Goal: Transaction & Acquisition: Download file/media

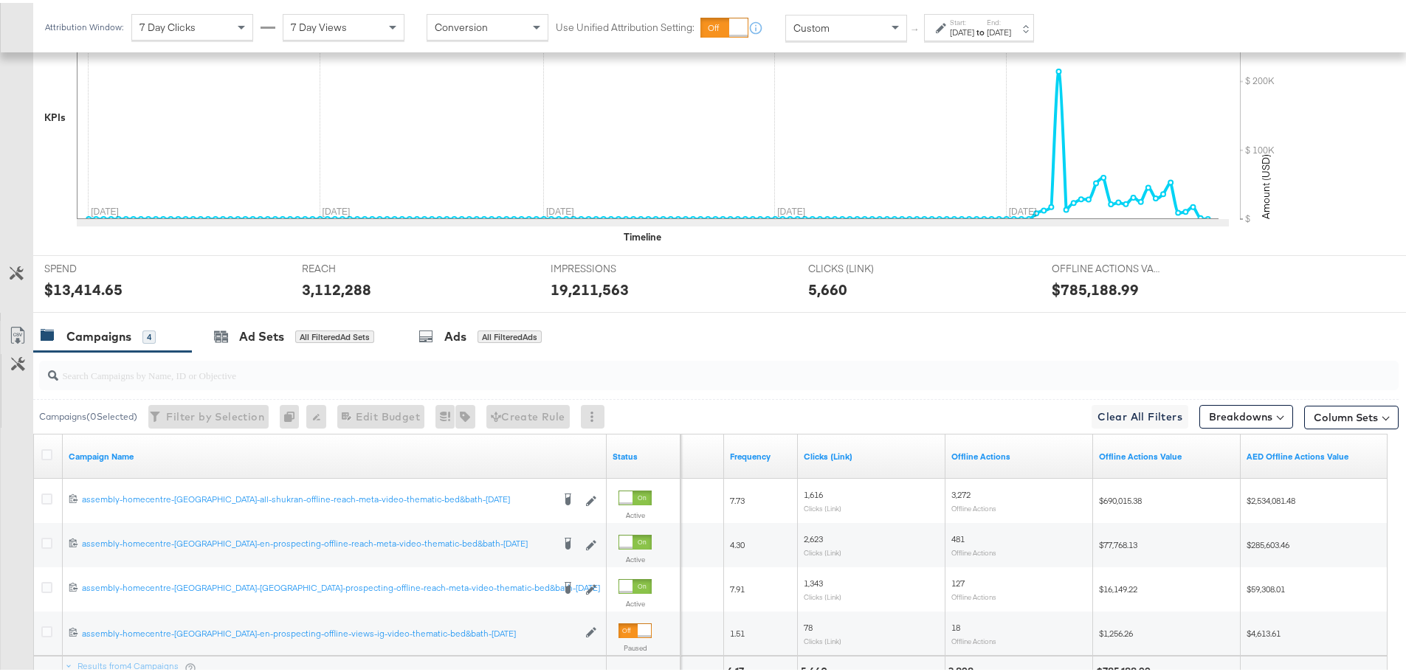
scroll to position [427, 0]
click at [44, 455] on icon at bounding box center [46, 450] width 11 height 11
click at [0, 0] on input "checkbox" at bounding box center [0, 0] width 0 height 0
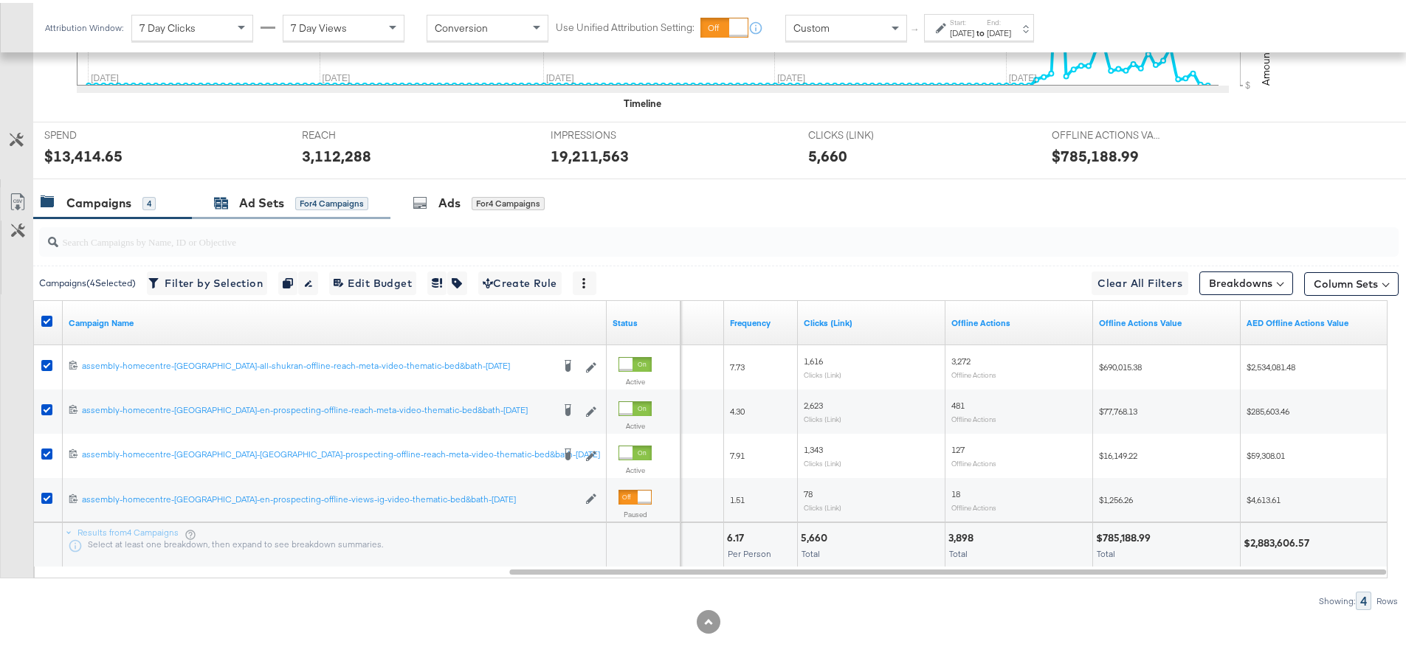
click at [294, 196] on div "Ad Sets for 4 Campaigns" at bounding box center [291, 200] width 154 height 17
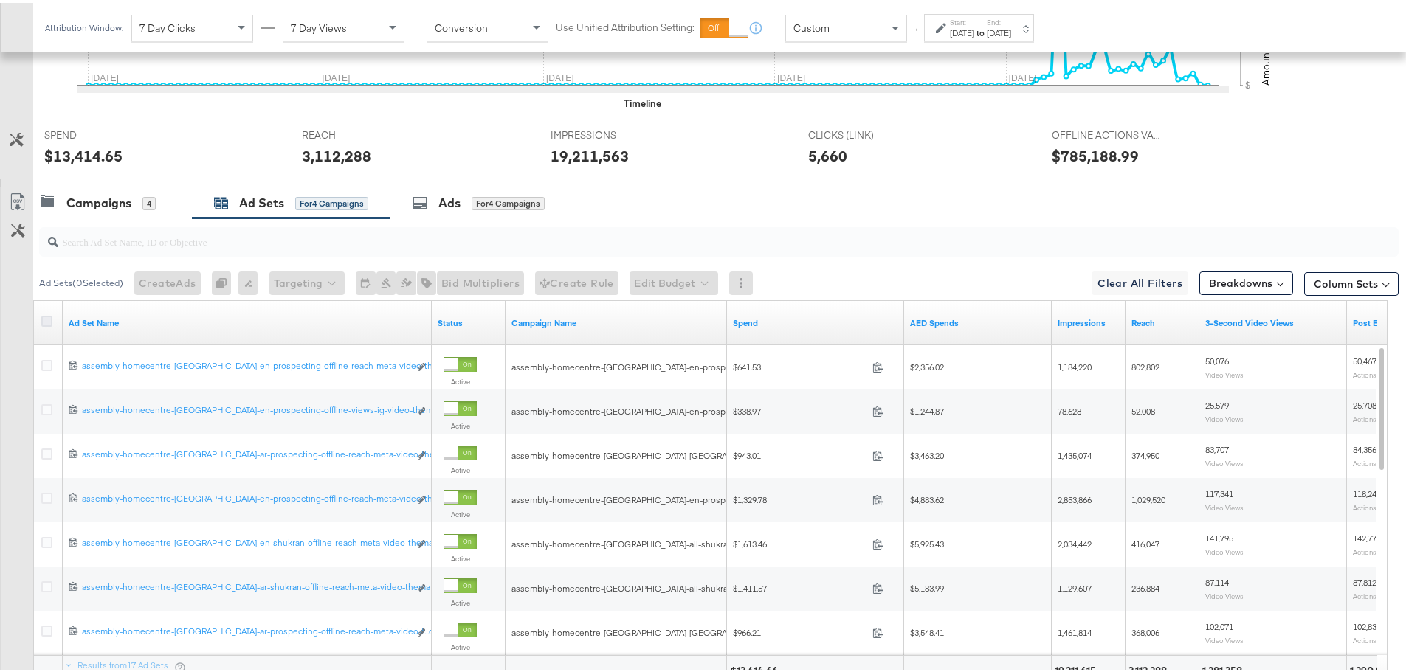
click at [48, 322] on icon at bounding box center [46, 318] width 11 height 11
click at [0, 0] on input "checkbox" at bounding box center [0, 0] width 0 height 0
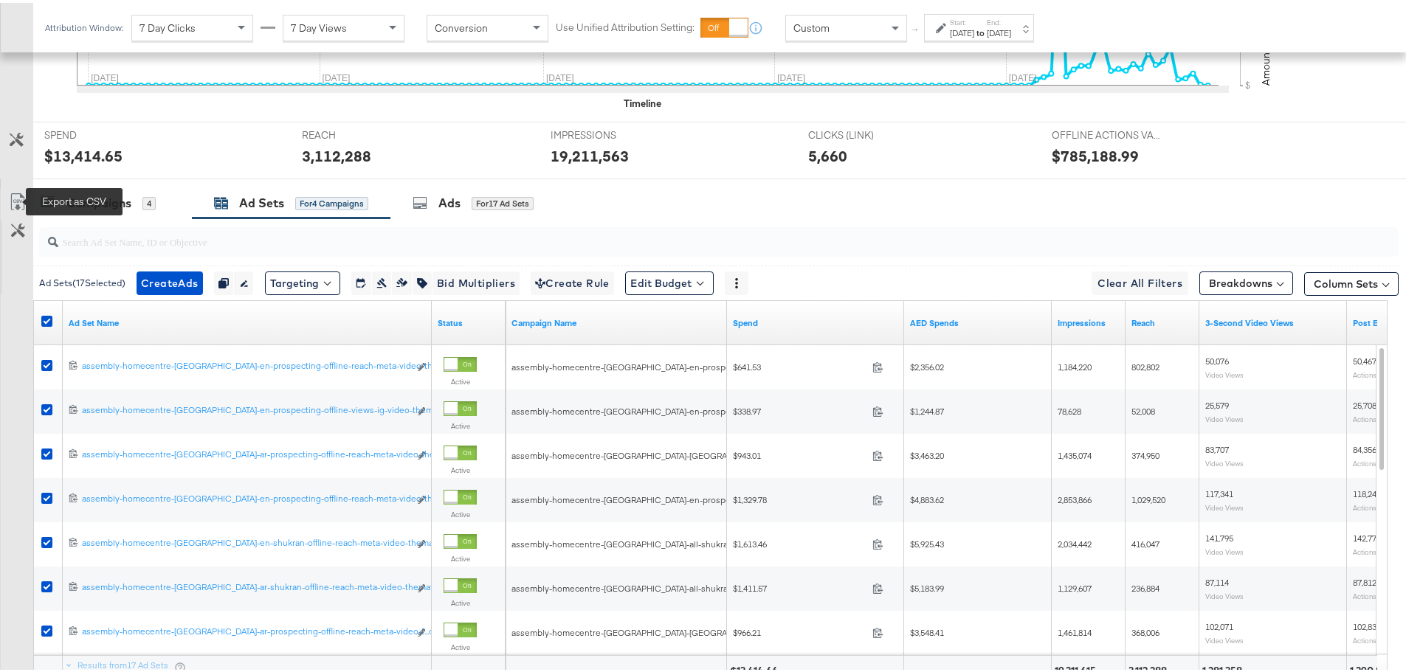
click at [18, 198] on icon at bounding box center [18, 199] width 18 height 18
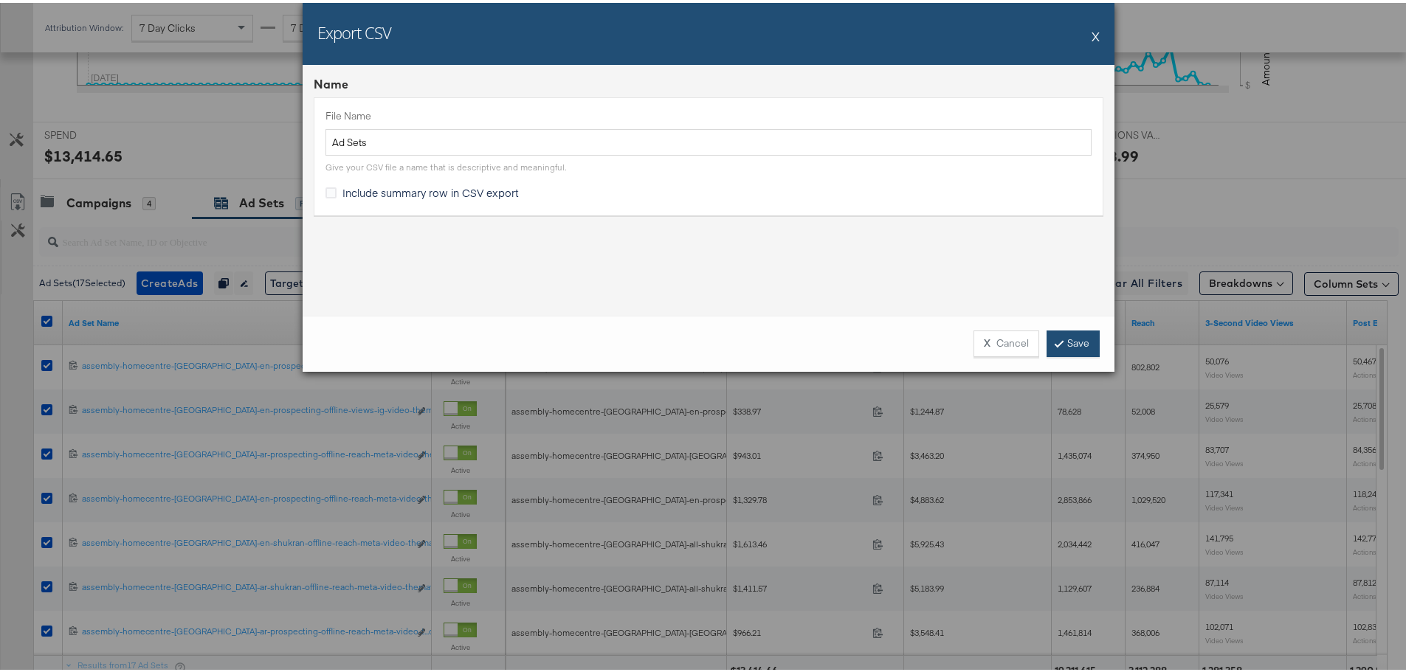
click at [1066, 348] on link "Save" at bounding box center [1073, 341] width 53 height 27
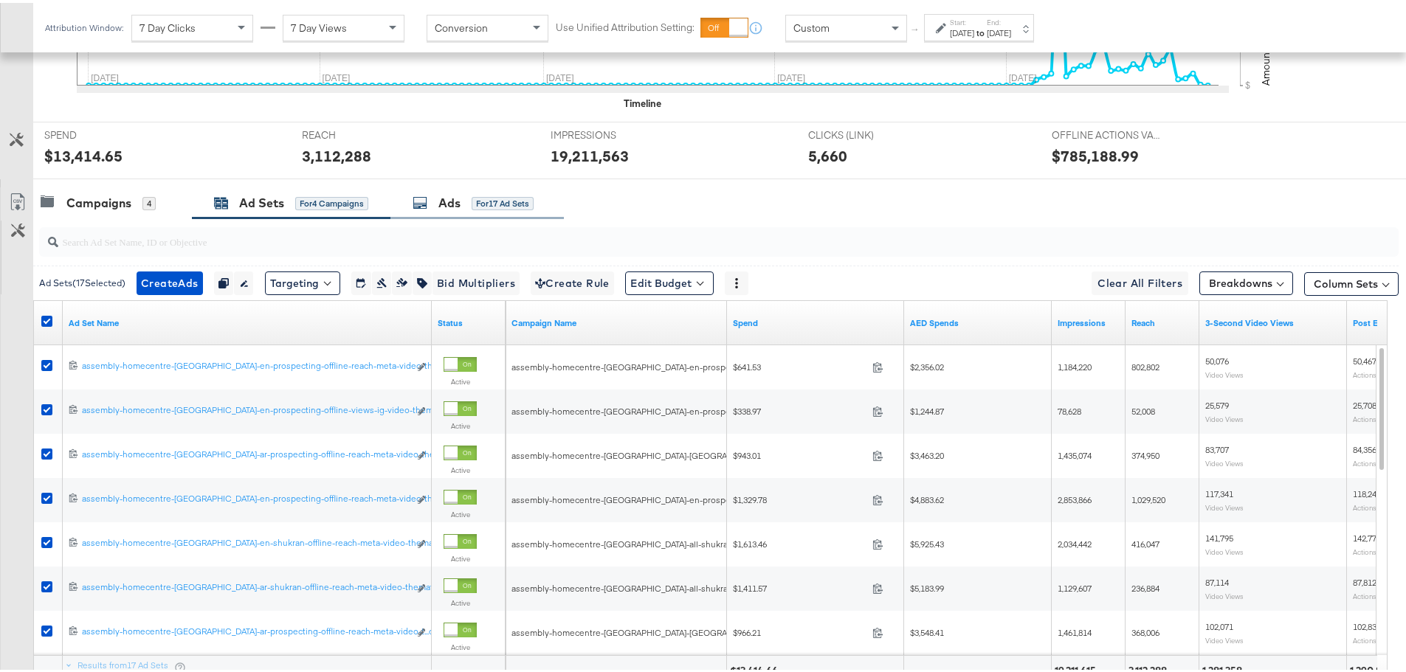
click at [426, 205] on icon at bounding box center [420, 200] width 15 height 15
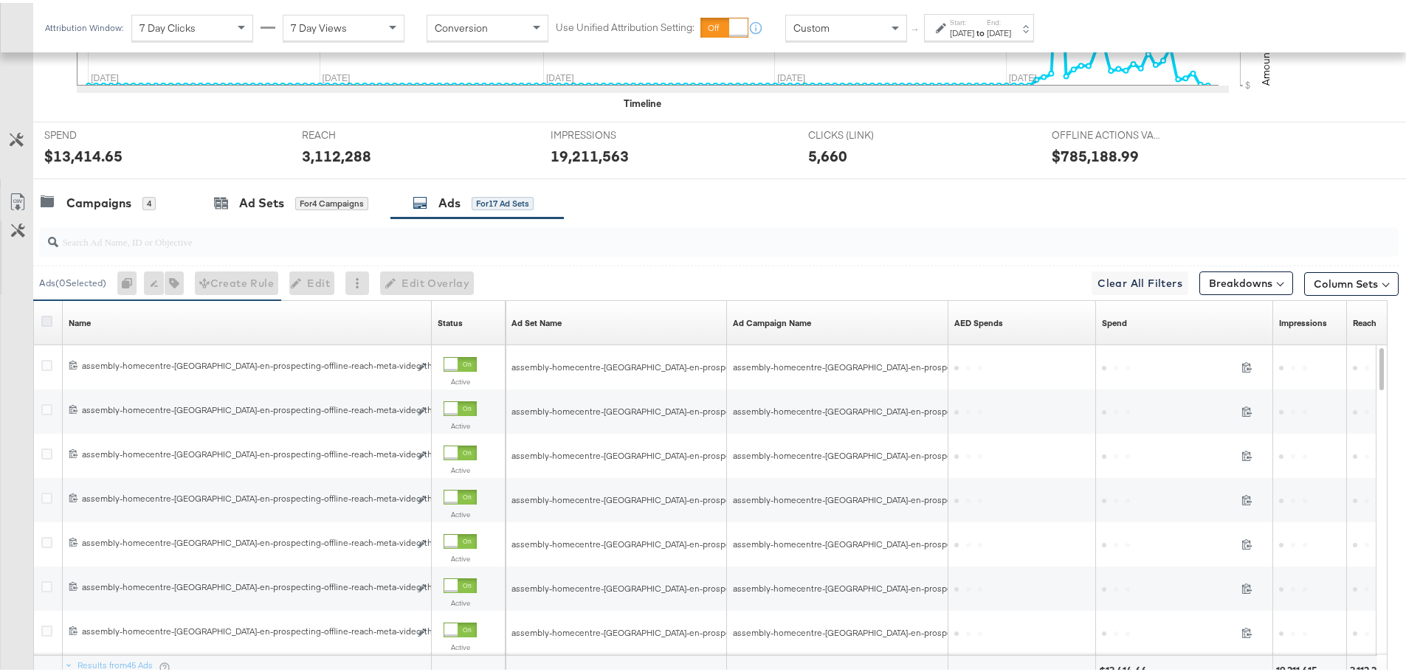
click at [45, 318] on icon at bounding box center [46, 318] width 11 height 11
click at [0, 0] on input "checkbox" at bounding box center [0, 0] width 0 height 0
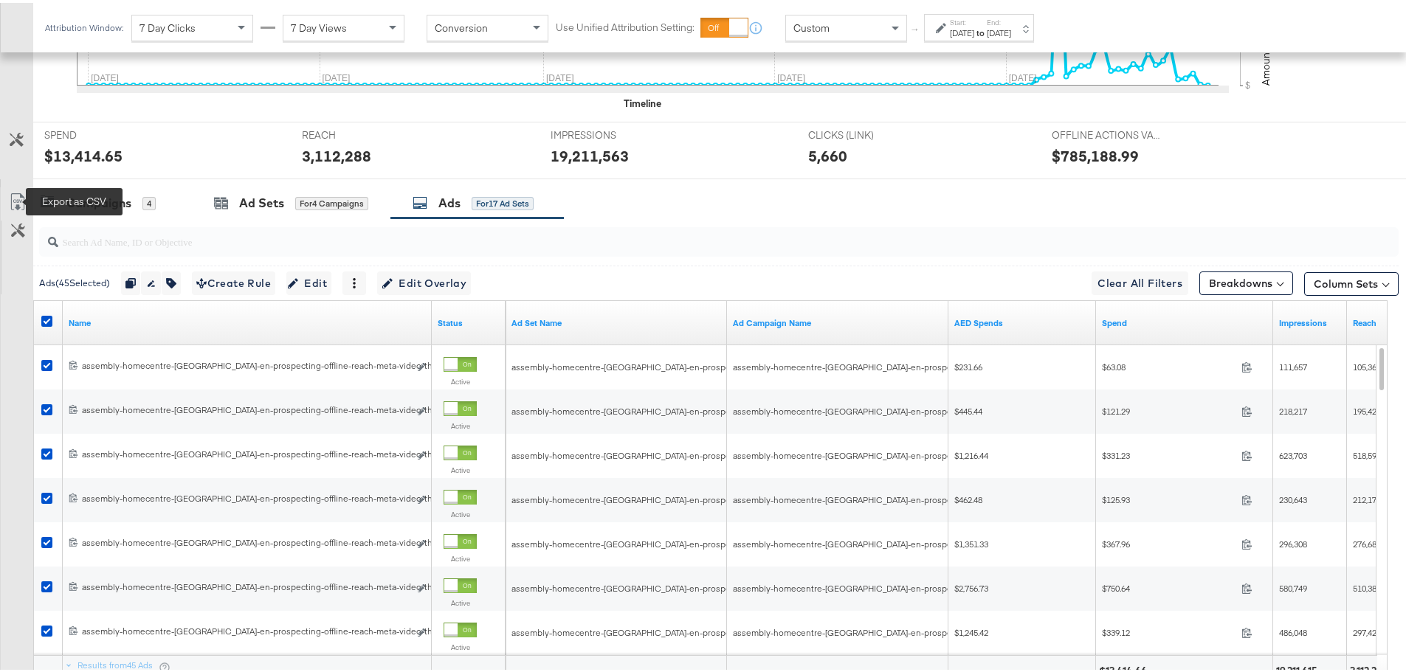
click at [15, 198] on icon at bounding box center [18, 199] width 18 height 18
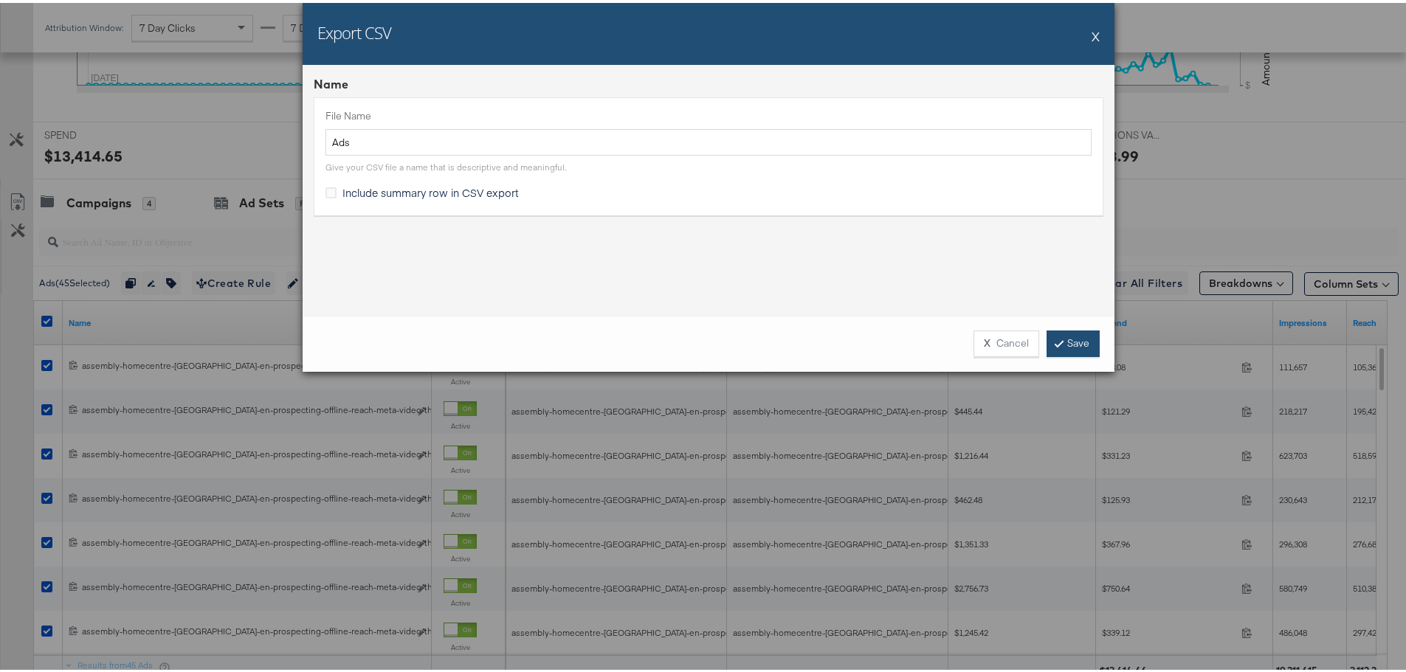
click at [1060, 342] on link "Save" at bounding box center [1073, 341] width 53 height 27
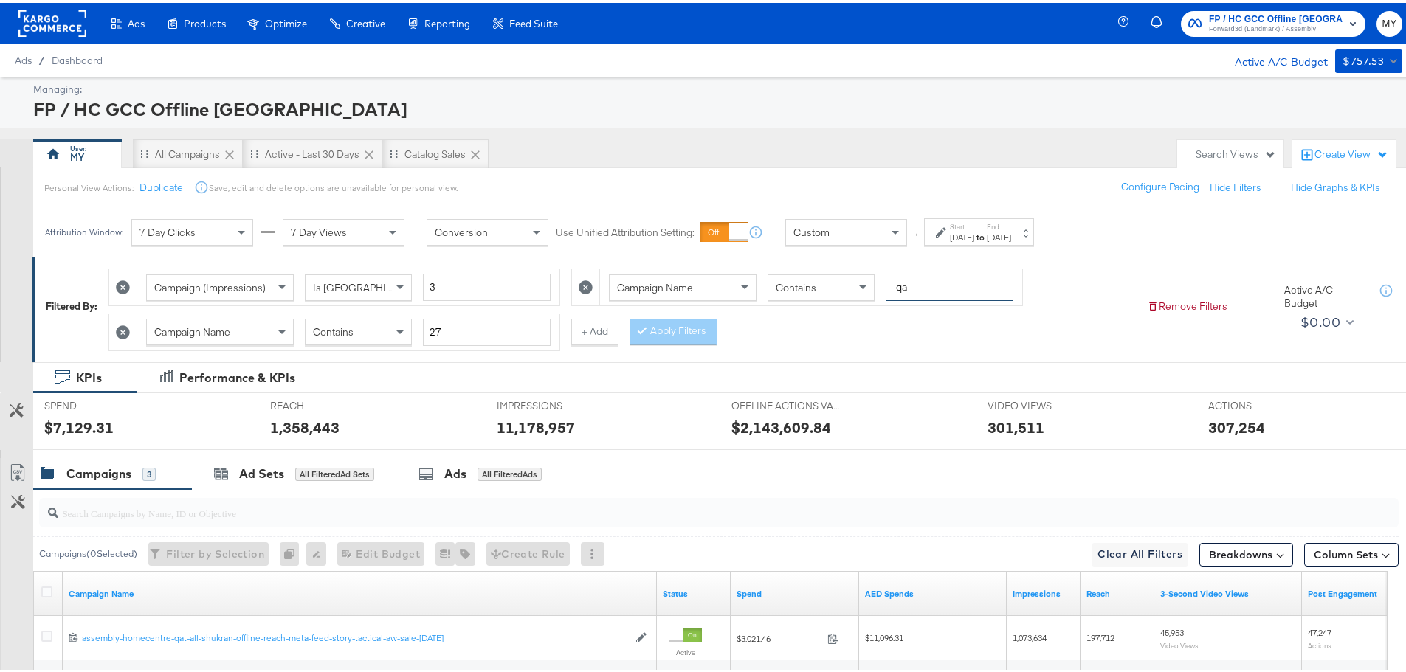
click at [911, 282] on input "-qa" at bounding box center [950, 284] width 128 height 27
type input "-om"
click at [461, 333] on input "27" at bounding box center [487, 329] width 128 height 27
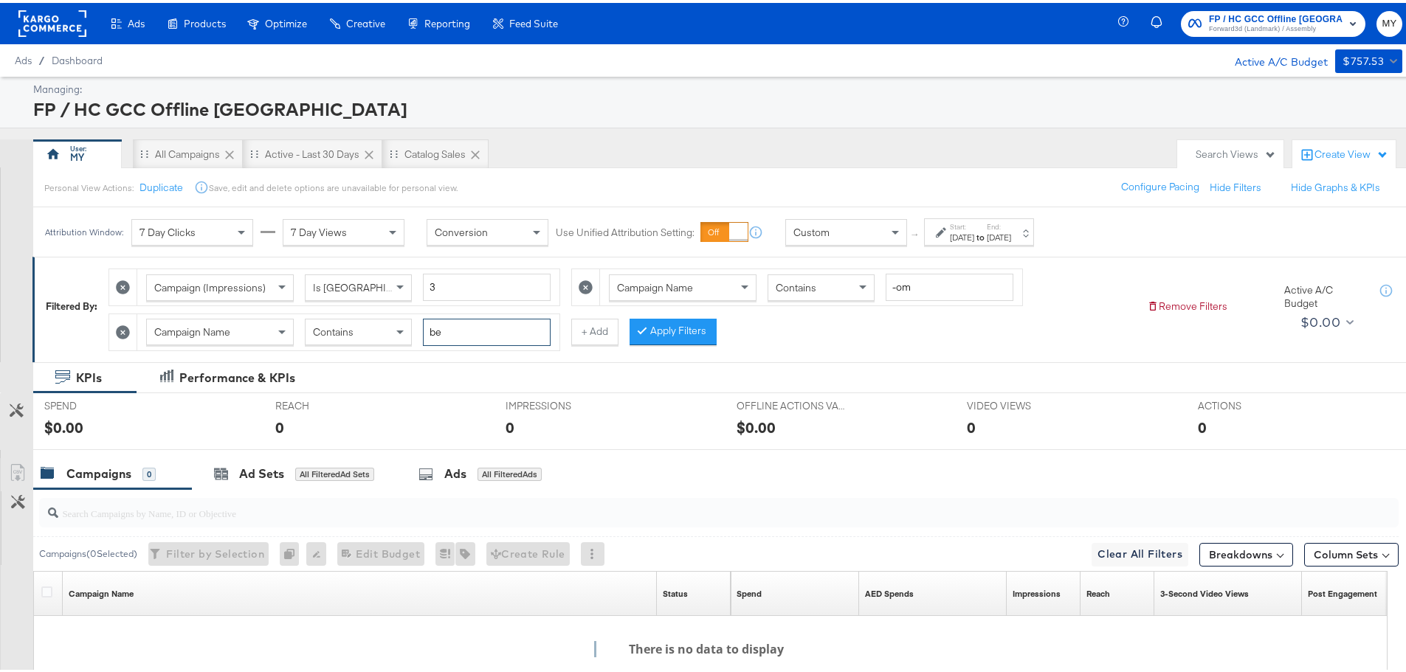
type input "bed"
click at [641, 331] on icon at bounding box center [642, 327] width 4 height 9
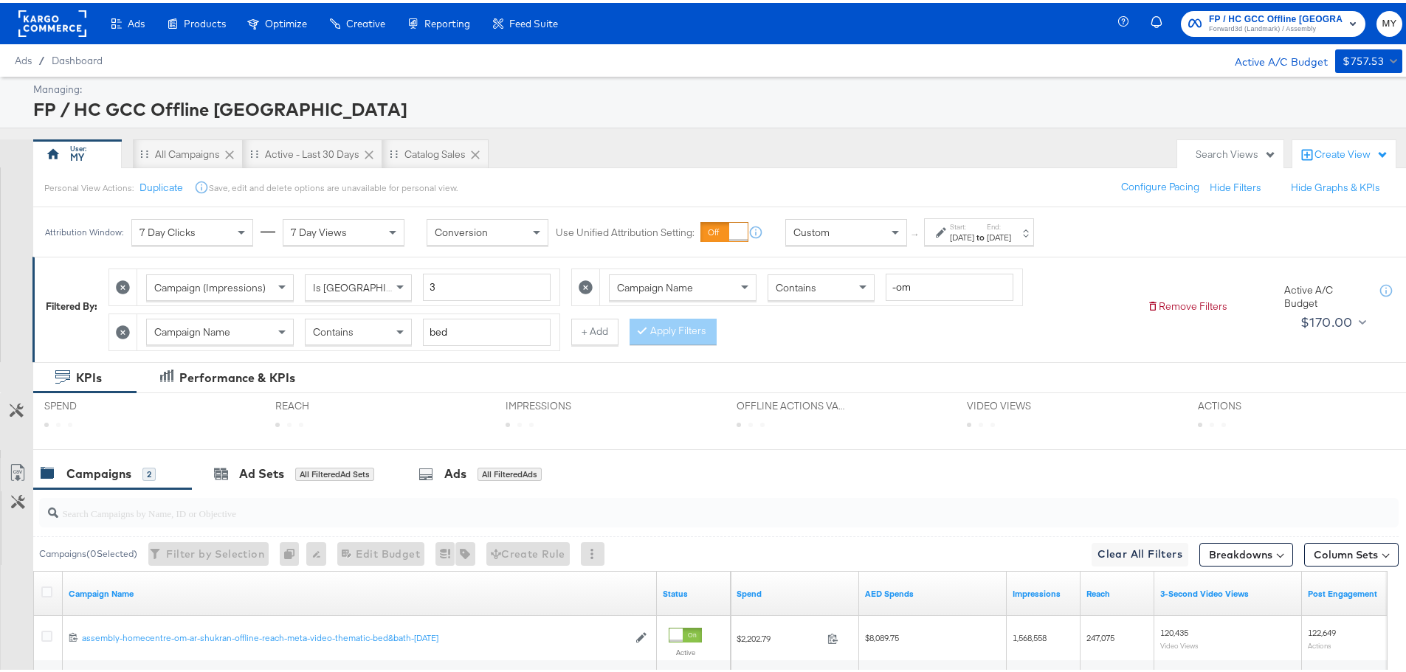
scroll to position [182, 0]
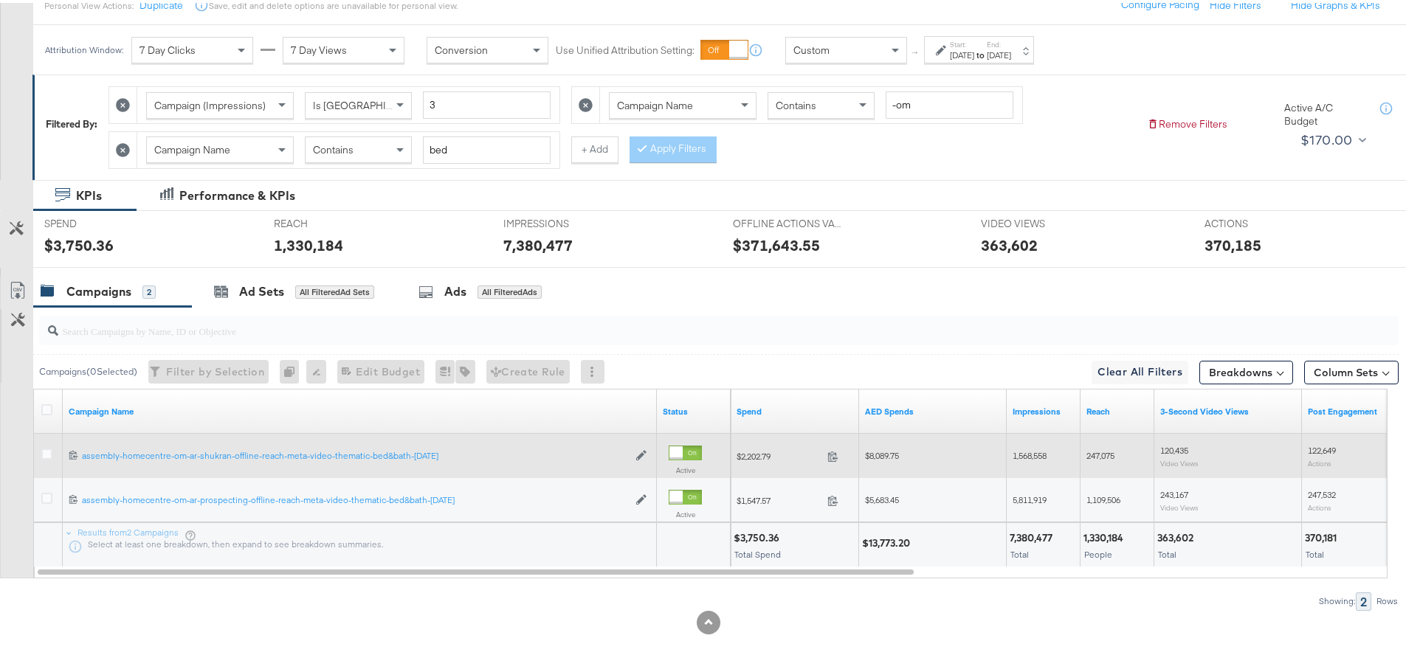
click at [763, 456] on span "$2,202.79" at bounding box center [779, 453] width 85 height 11
click at [884, 455] on span "$8,089.75" at bounding box center [882, 452] width 34 height 11
copy span "8,089.75"
click at [1036, 458] on span "1,568,558" at bounding box center [1030, 452] width 34 height 11
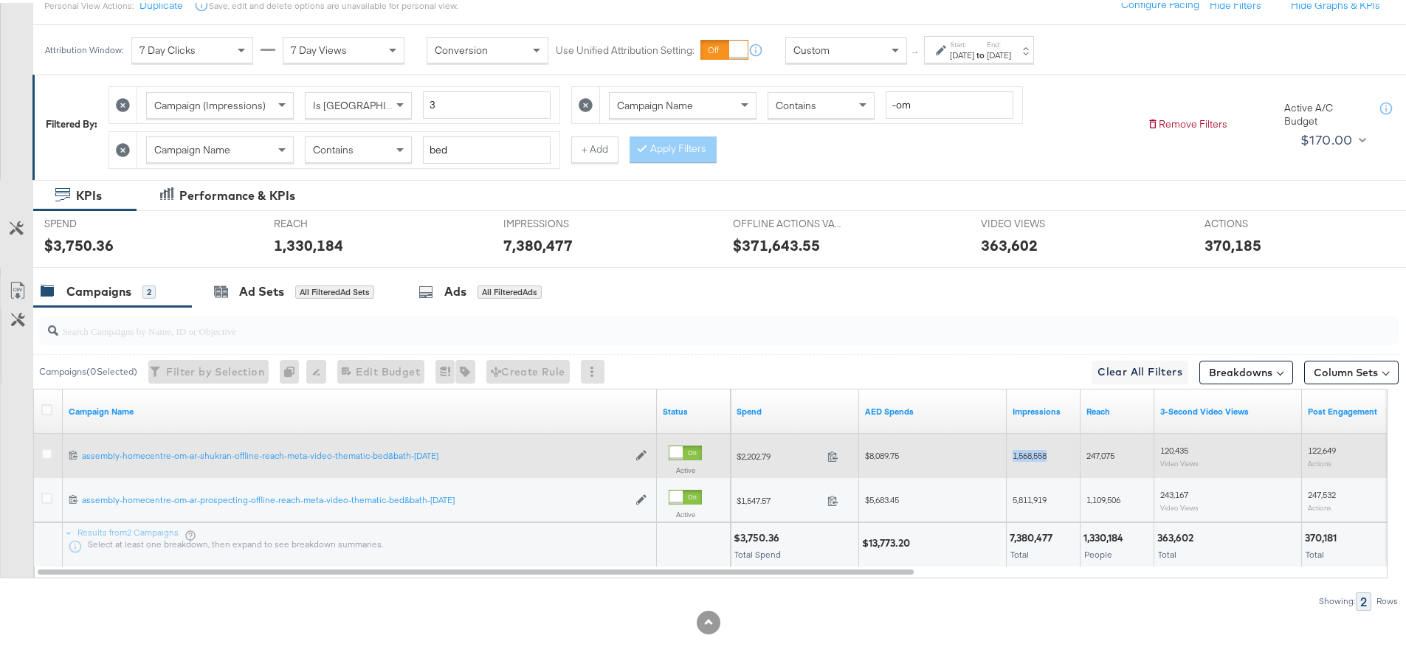
click at [1036, 458] on span "1,568,558" at bounding box center [1030, 452] width 34 height 11
copy span "1,568,558"
click at [1106, 448] on span "247,075" at bounding box center [1101, 452] width 28 height 11
copy span "247,075"
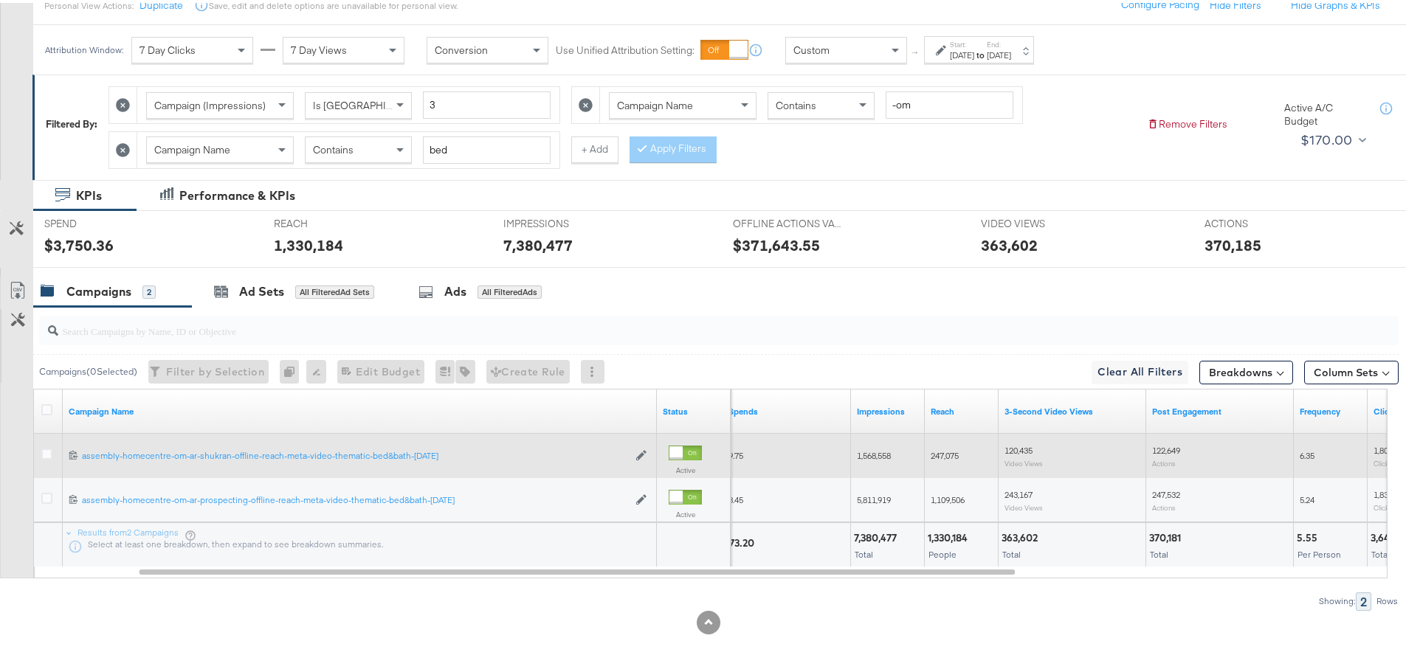
click at [1026, 447] on span "120,435" at bounding box center [1019, 447] width 28 height 11
copy span "120,435"
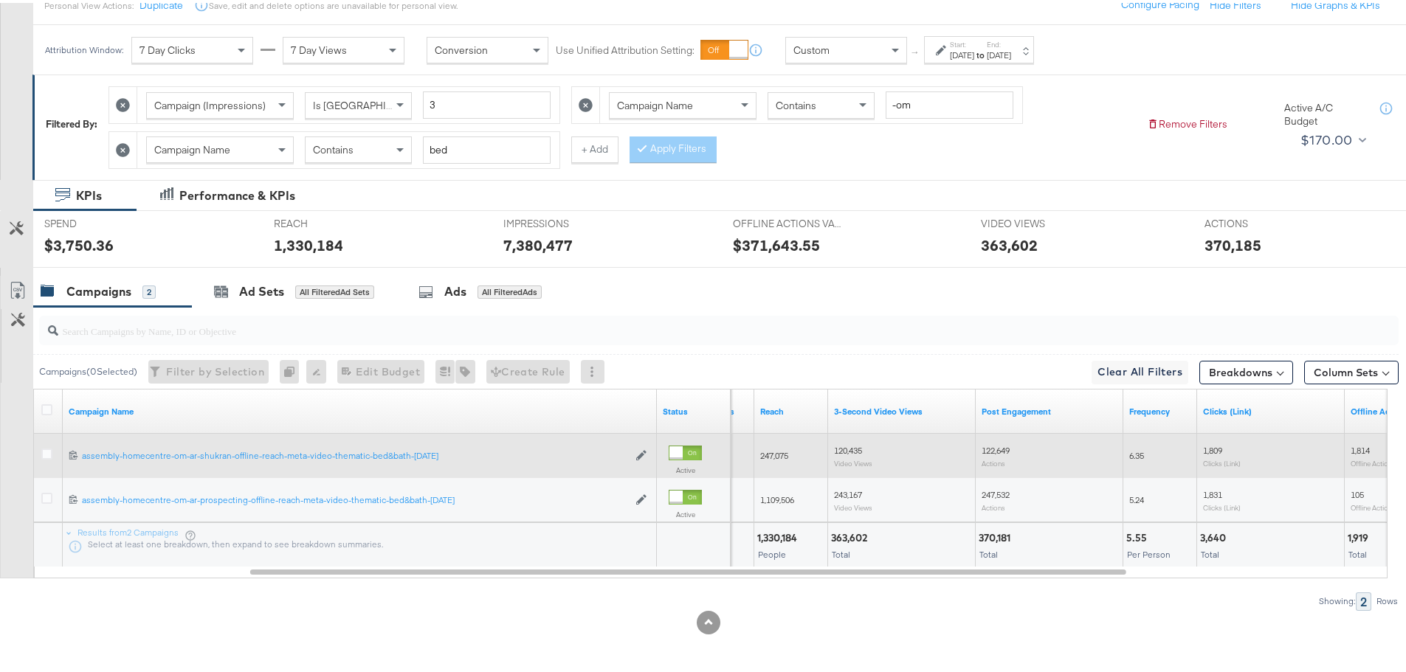
click at [987, 450] on span "122,649" at bounding box center [996, 447] width 28 height 11
copy span "122,649"
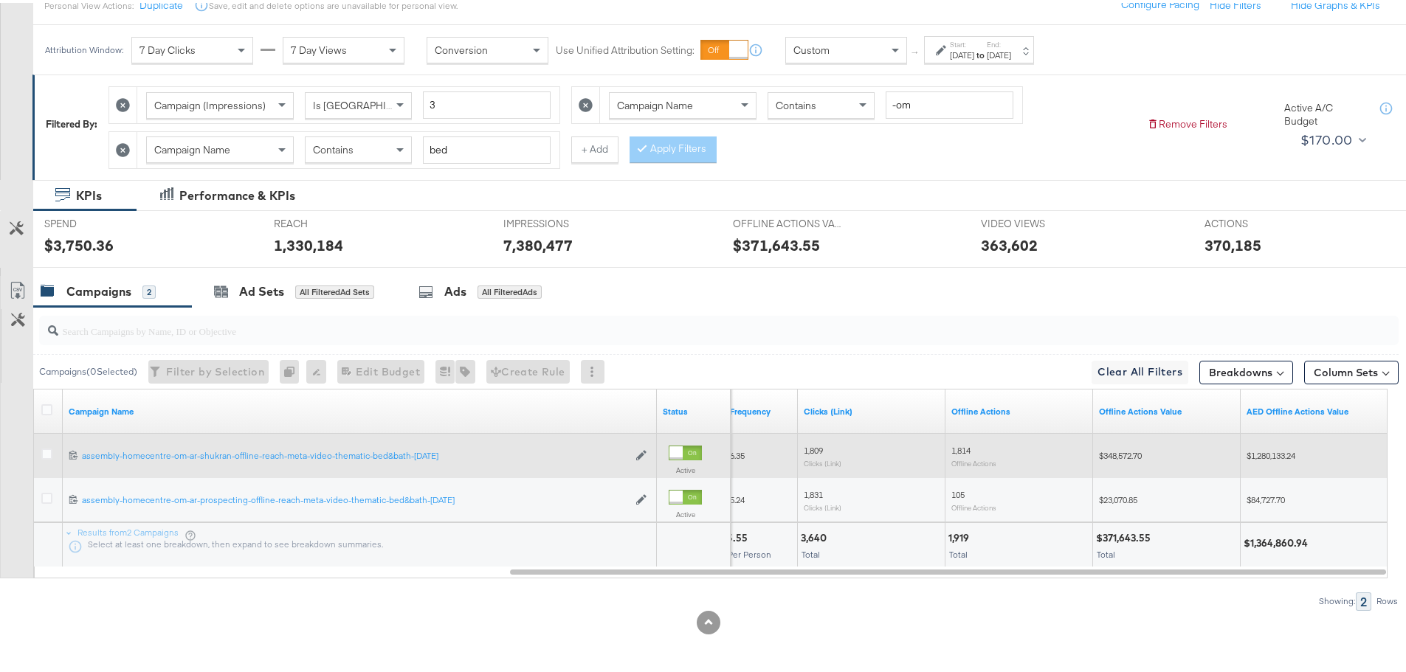
click at [1267, 452] on span "$1,280,133.24" at bounding box center [1271, 452] width 49 height 11
copy span "1,280,133.24"
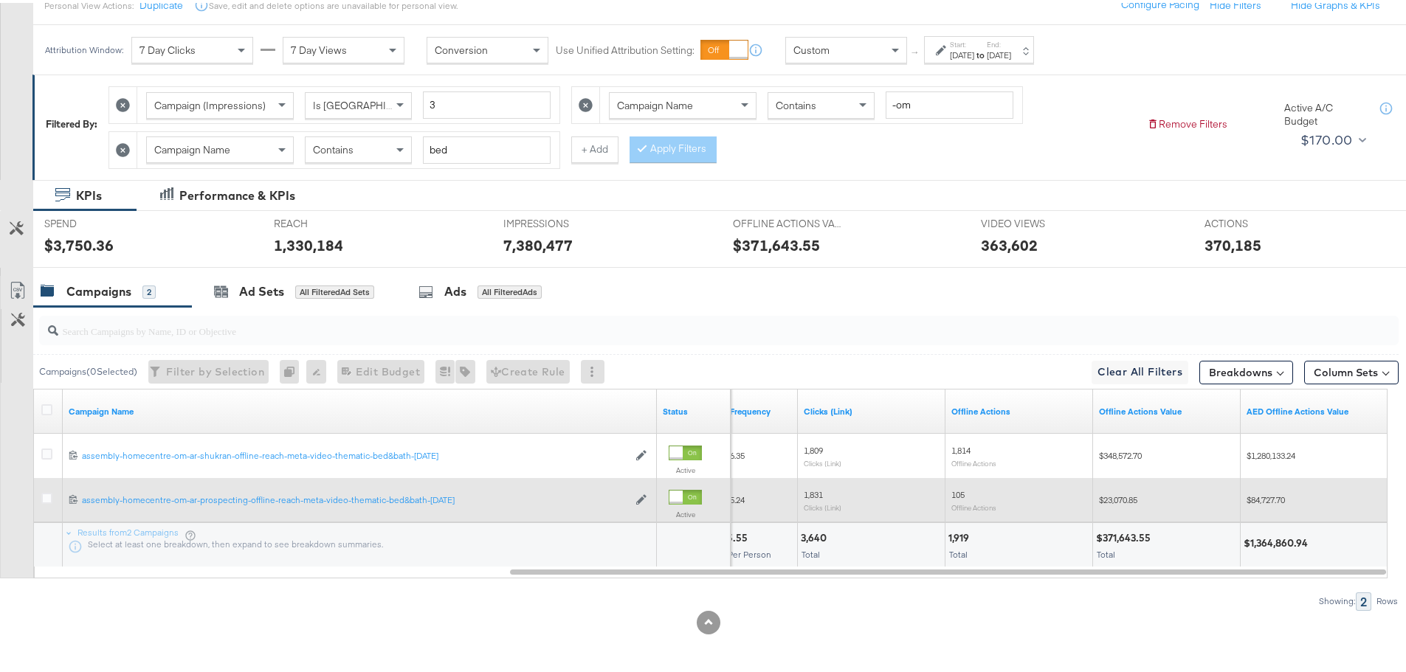
click at [1273, 496] on span "$84,727.70" at bounding box center [1266, 497] width 38 height 11
copy span "84,727.70"
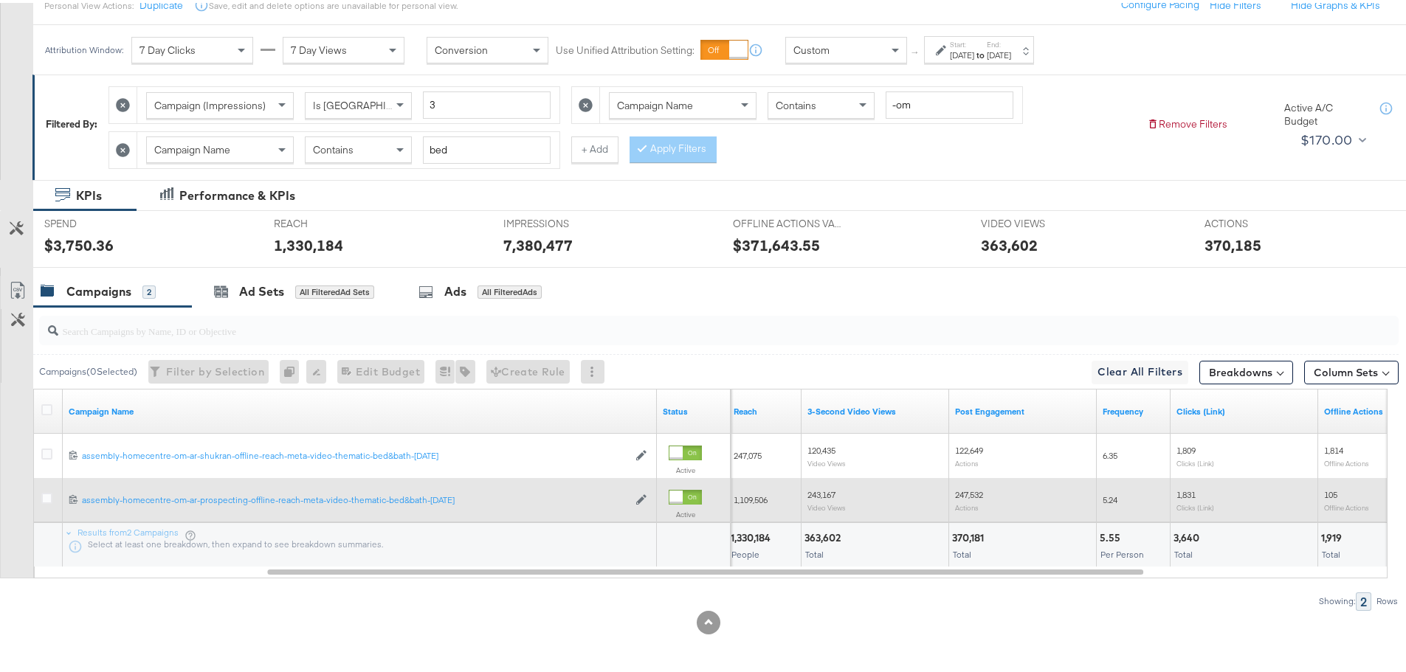
click at [971, 496] on span "247,532" at bounding box center [969, 491] width 28 height 11
copy span "247,532"
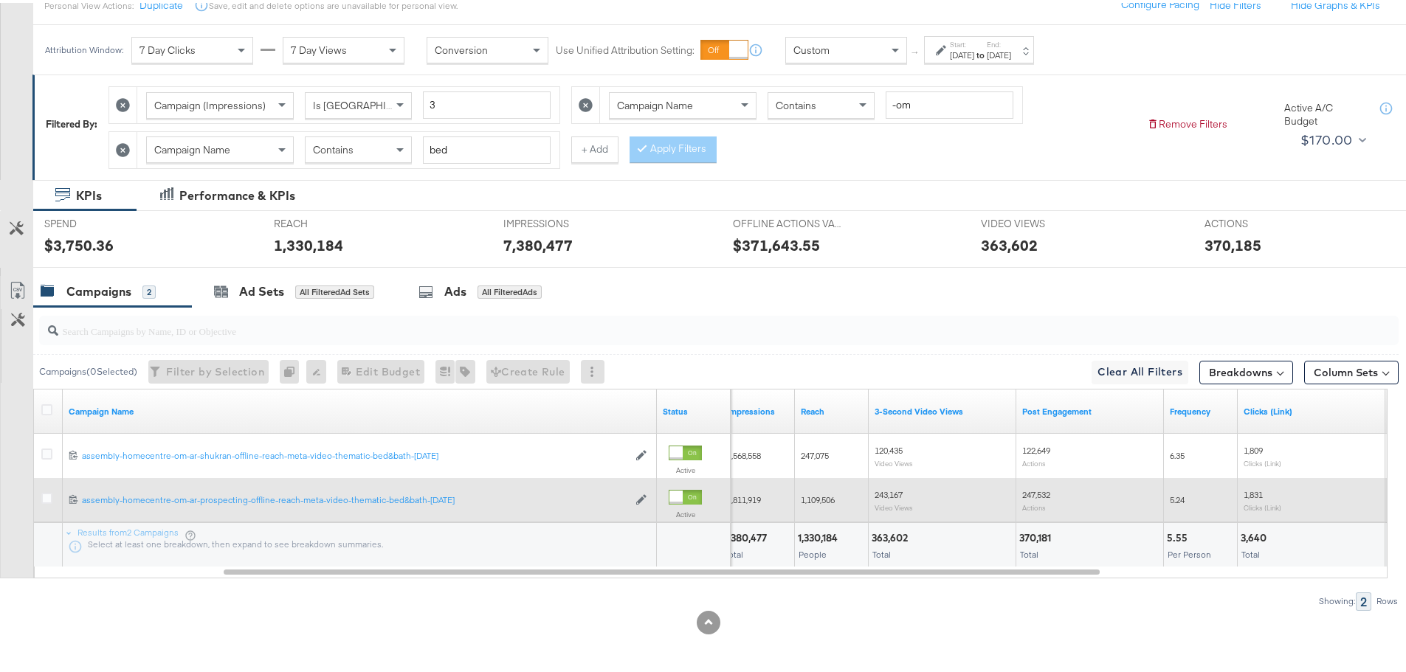
click at [887, 494] on span "243,167" at bounding box center [889, 491] width 28 height 11
copy span "243,167"
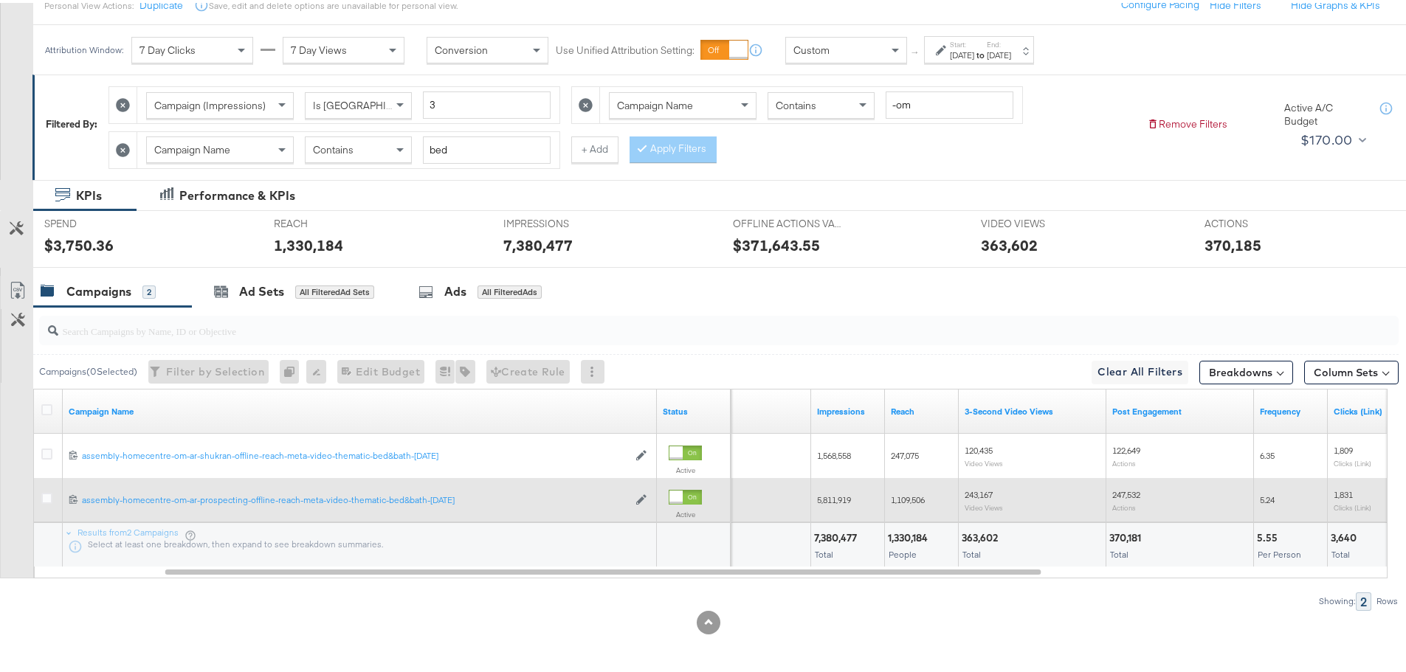
click at [887, 494] on div "1,109,506" at bounding box center [922, 498] width 74 height 24
copy span "1,109,506"
click at [831, 502] on span "5,811,919" at bounding box center [834, 497] width 34 height 11
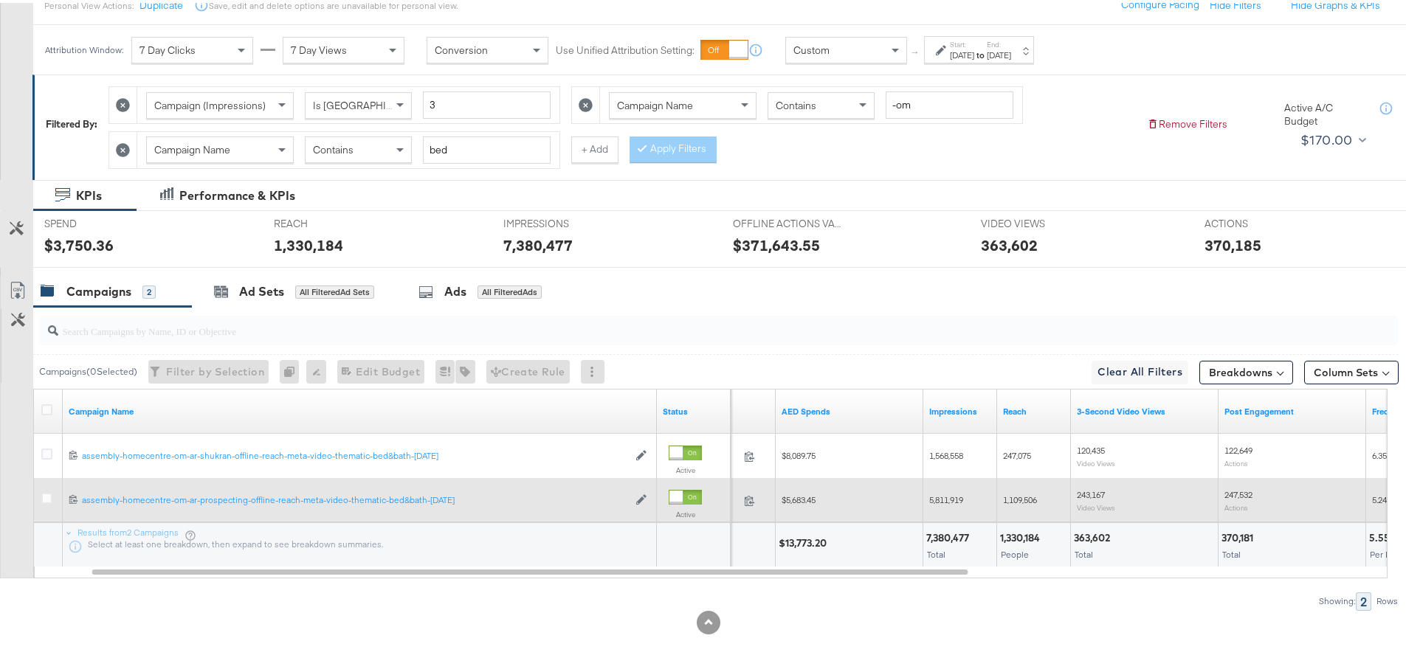
click at [803, 498] on span "$5,683.45" at bounding box center [799, 497] width 34 height 11
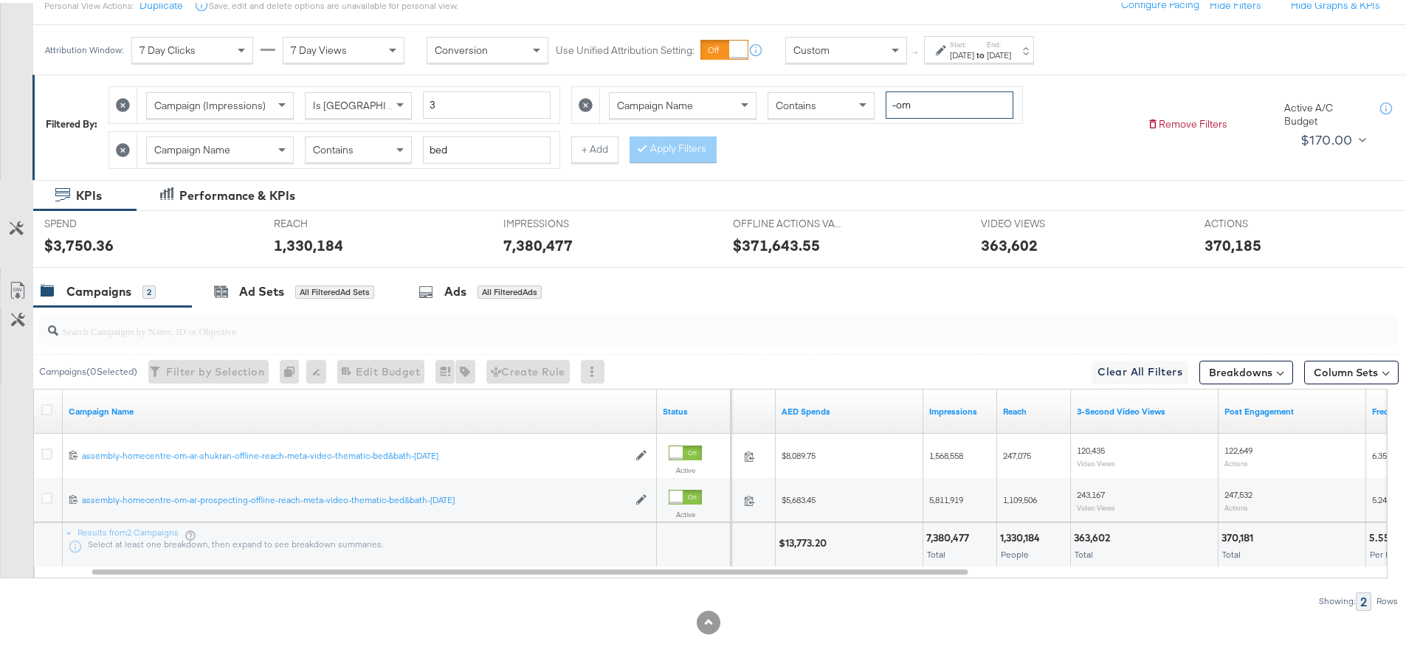
click at [913, 99] on input "-om" at bounding box center [950, 102] width 128 height 27
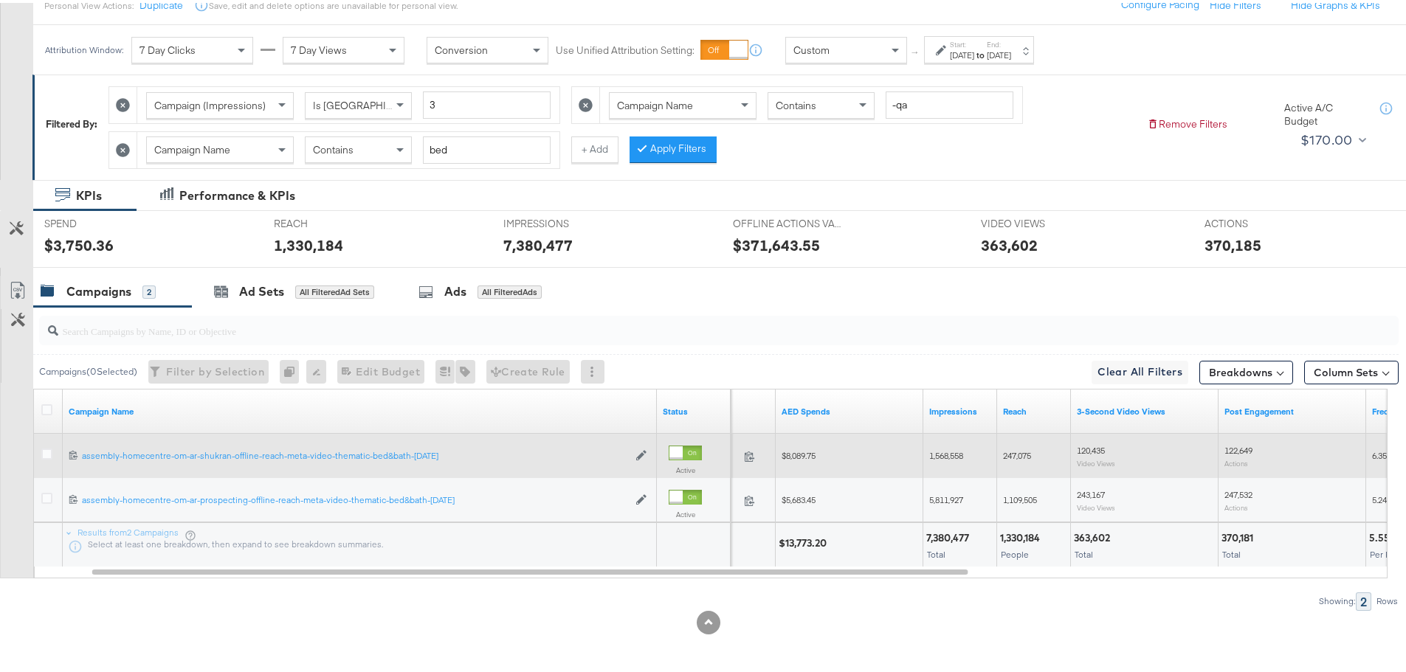
click at [791, 454] on span "$8,089.75" at bounding box center [799, 452] width 34 height 11
click at [955, 460] on div "1,568,558" at bounding box center [960, 453] width 74 height 24
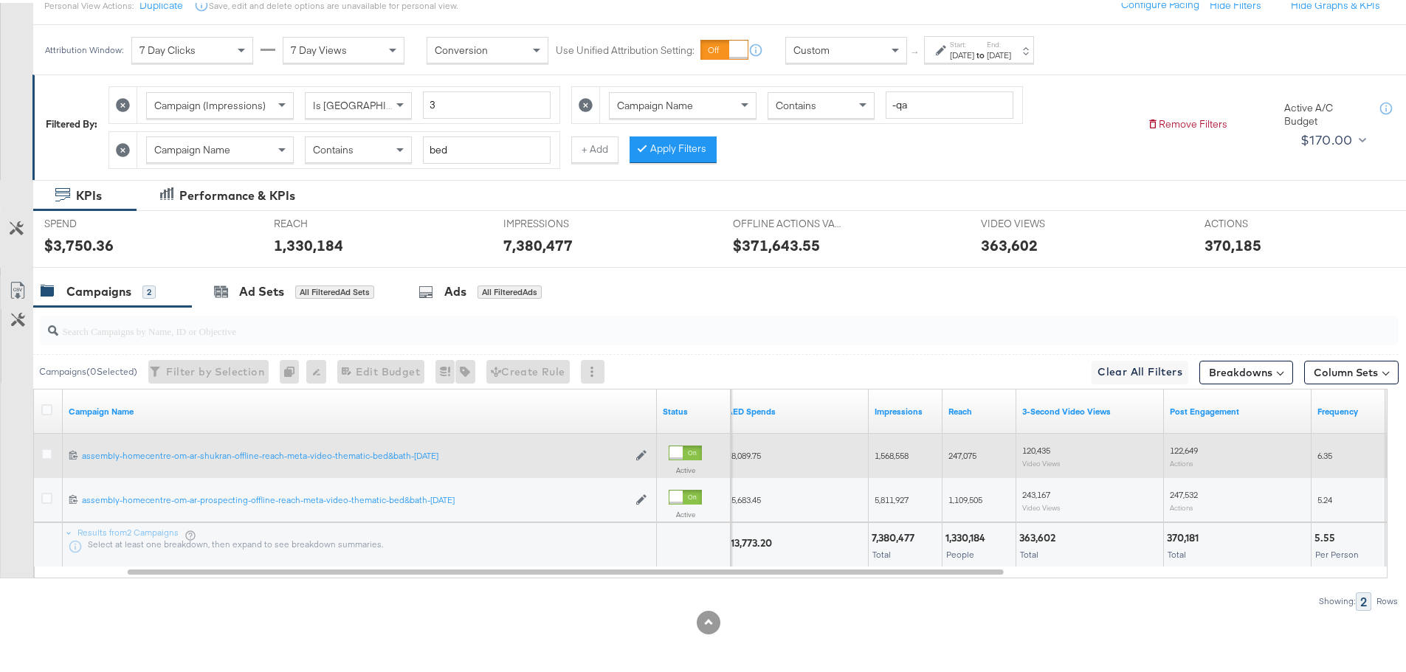
click at [956, 455] on span "247,075" at bounding box center [963, 452] width 28 height 11
click at [1041, 448] on span "120,435" at bounding box center [1036, 447] width 28 height 11
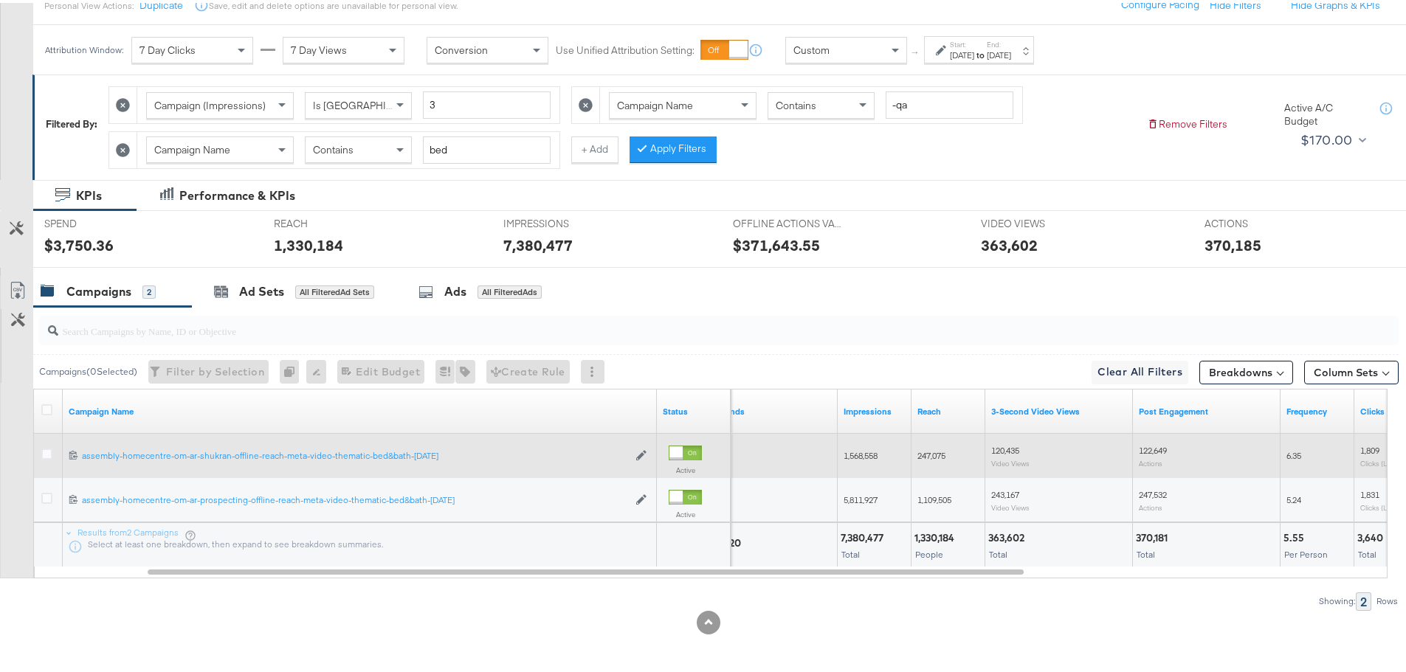
click at [1165, 444] on span "122,649" at bounding box center [1153, 447] width 28 height 11
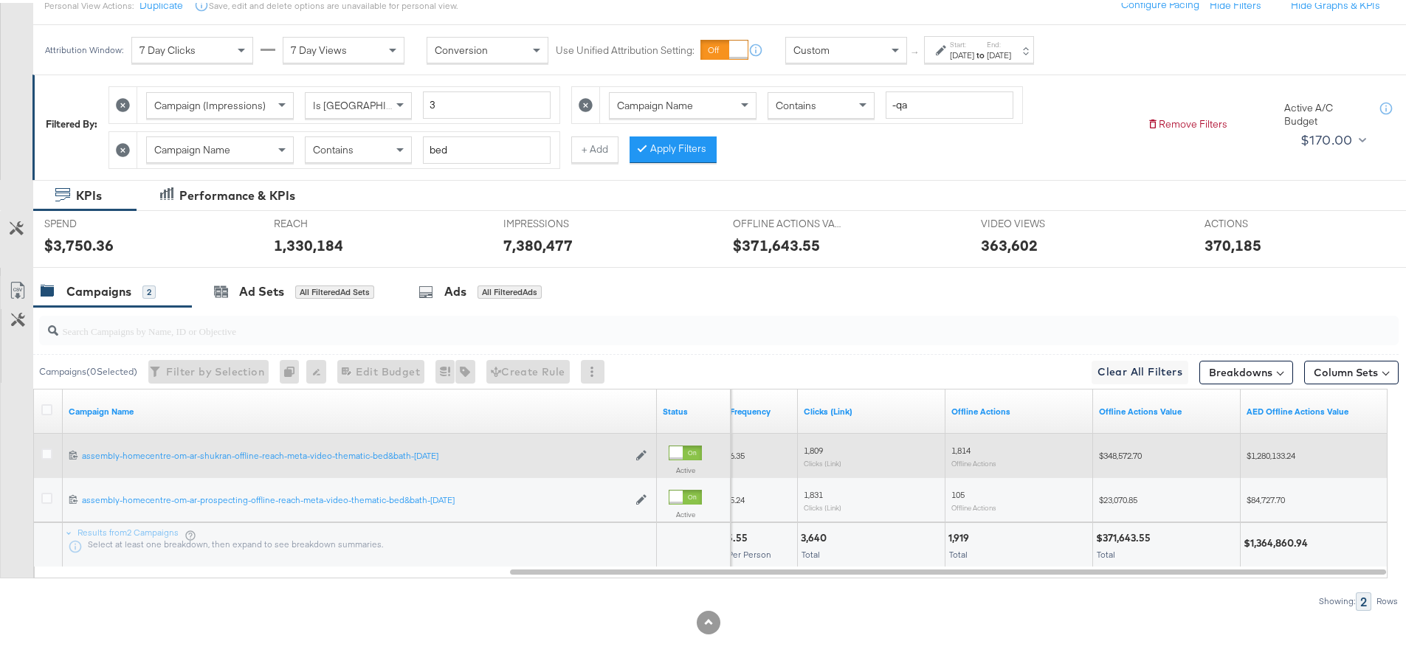
click at [1281, 452] on span "$1,280,133.24" at bounding box center [1271, 452] width 49 height 11
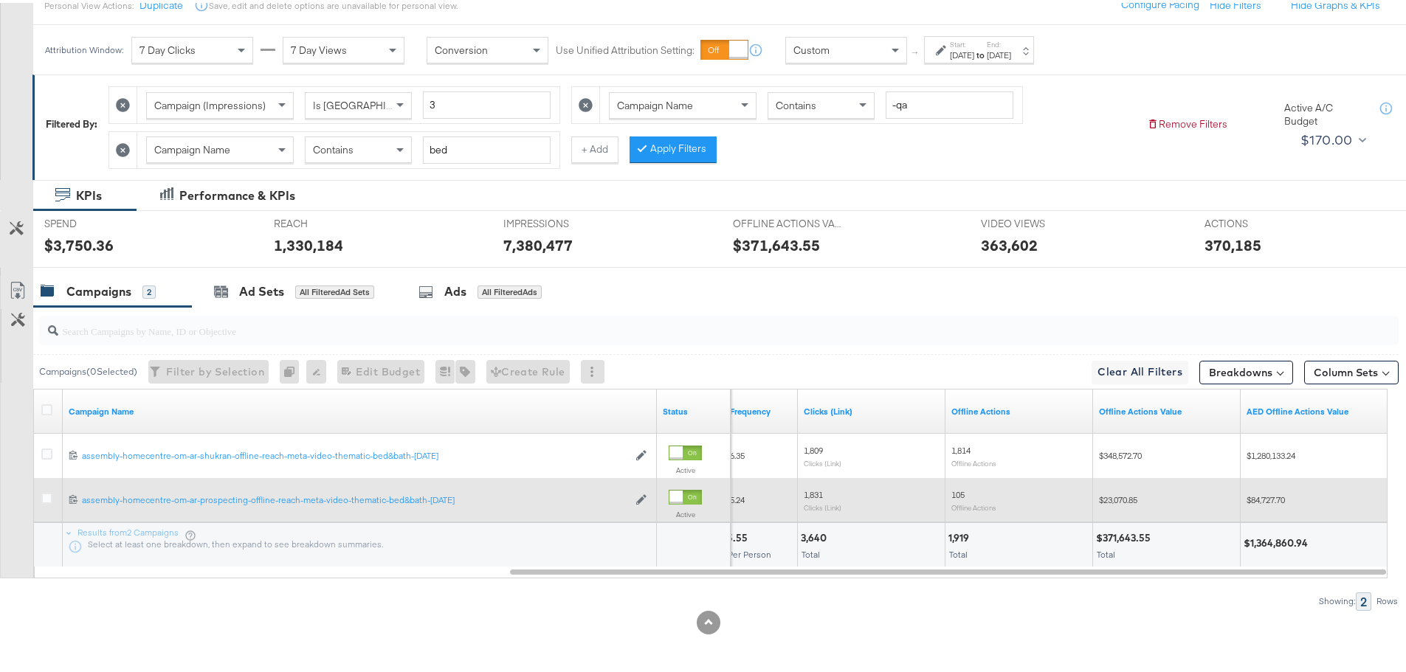
click at [1270, 496] on span "$84,727.70" at bounding box center [1266, 497] width 38 height 11
click at [1123, 503] on div "$23,070.85" at bounding box center [1167, 498] width 136 height 12
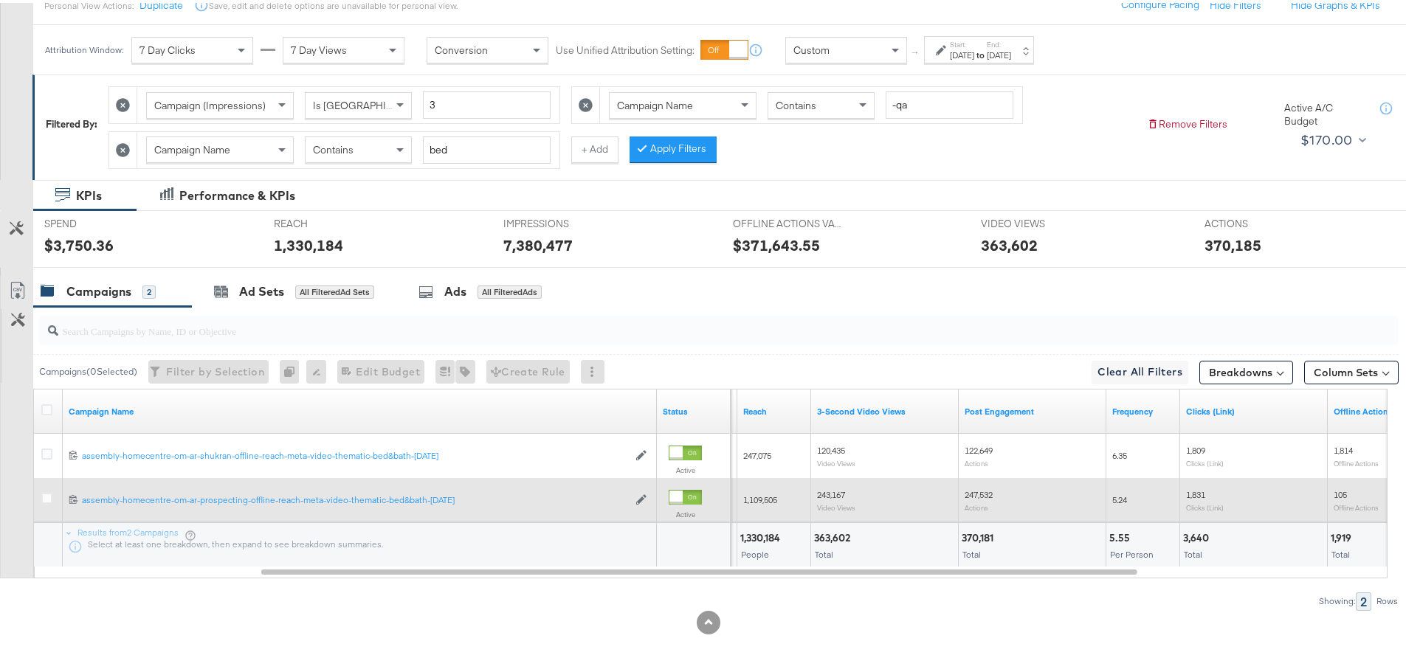
click at [963, 490] on div "247,532 Actions" at bounding box center [1033, 498] width 148 height 35
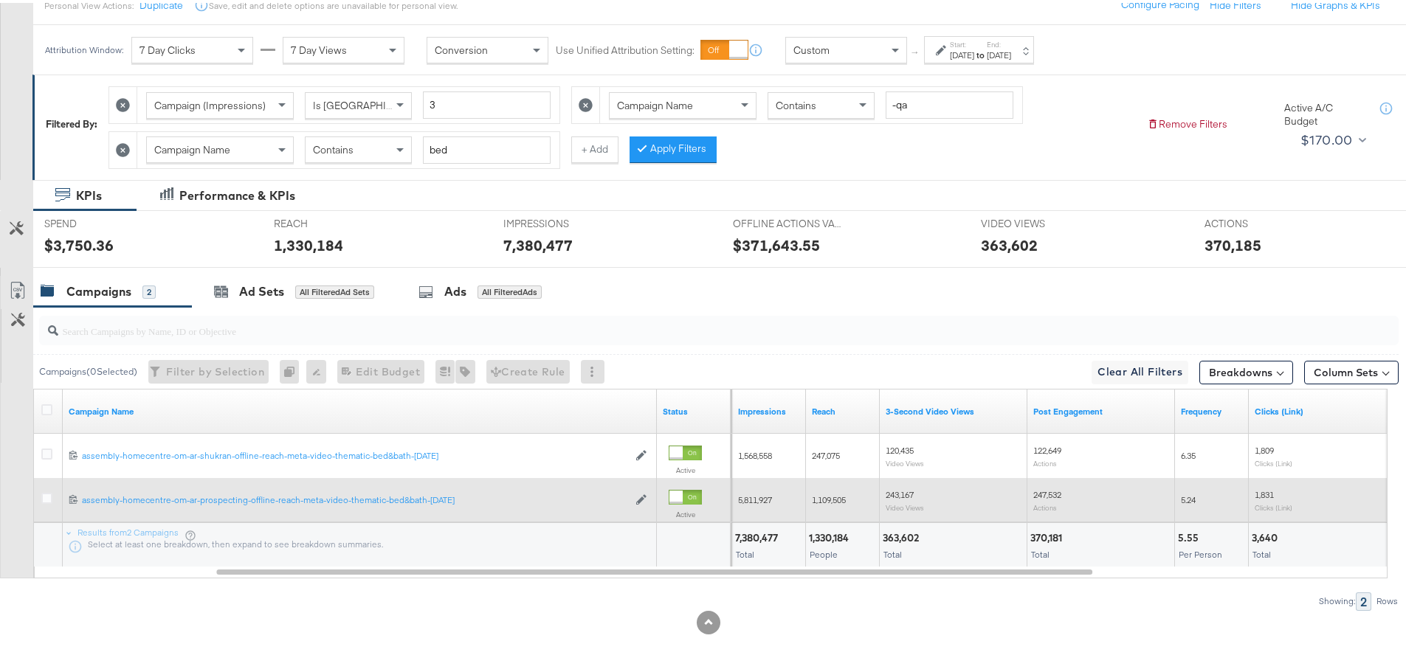
click at [926, 489] on div "243,167 Video Views" at bounding box center [954, 497] width 136 height 23
click at [912, 486] on span "243,167" at bounding box center [900, 491] width 28 height 11
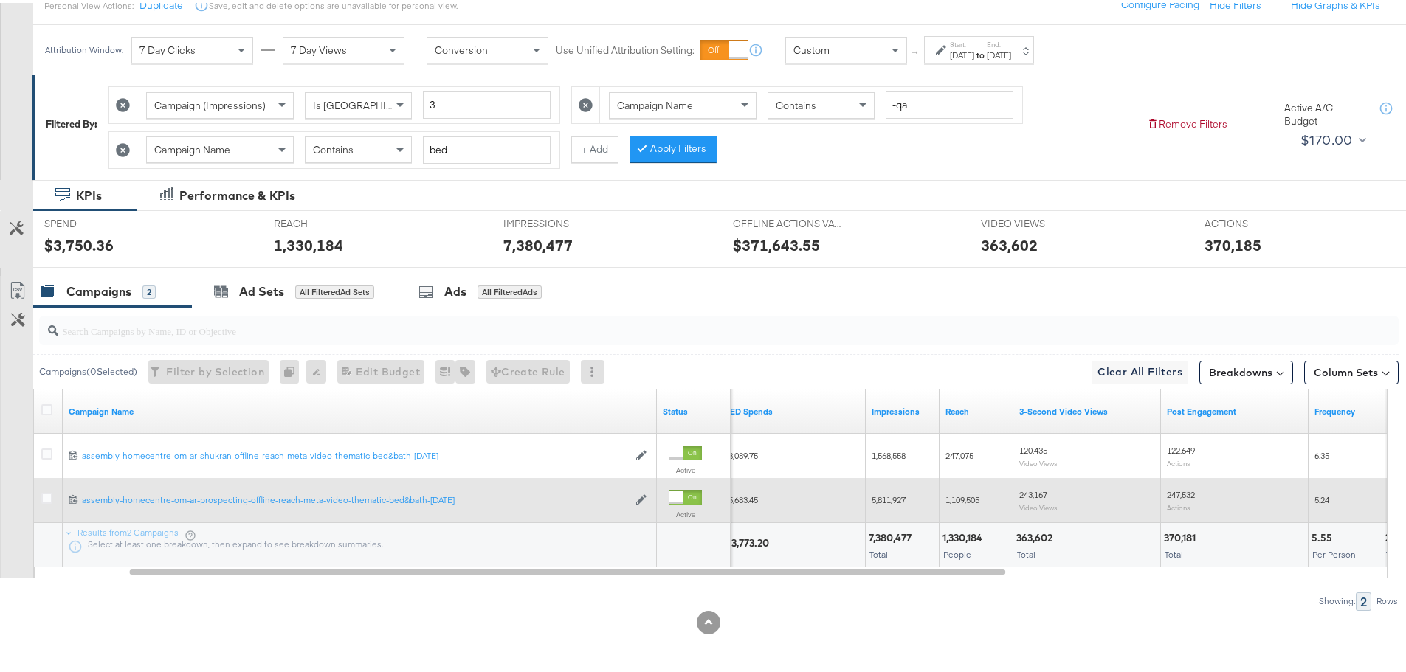
click at [968, 494] on span "1,109,505" at bounding box center [963, 497] width 34 height 11
click at [870, 498] on div "5,811,927" at bounding box center [903, 498] width 74 height 24
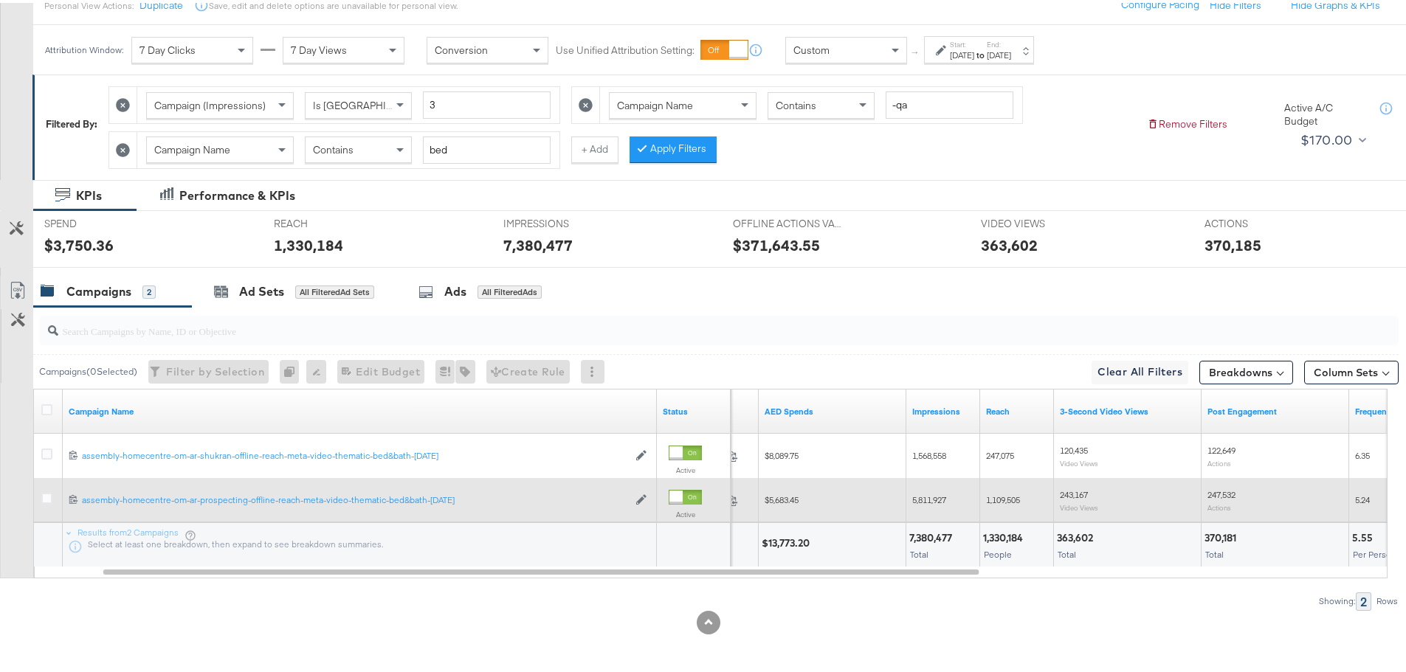
click at [791, 496] on span "$5,683.45" at bounding box center [782, 497] width 34 height 11
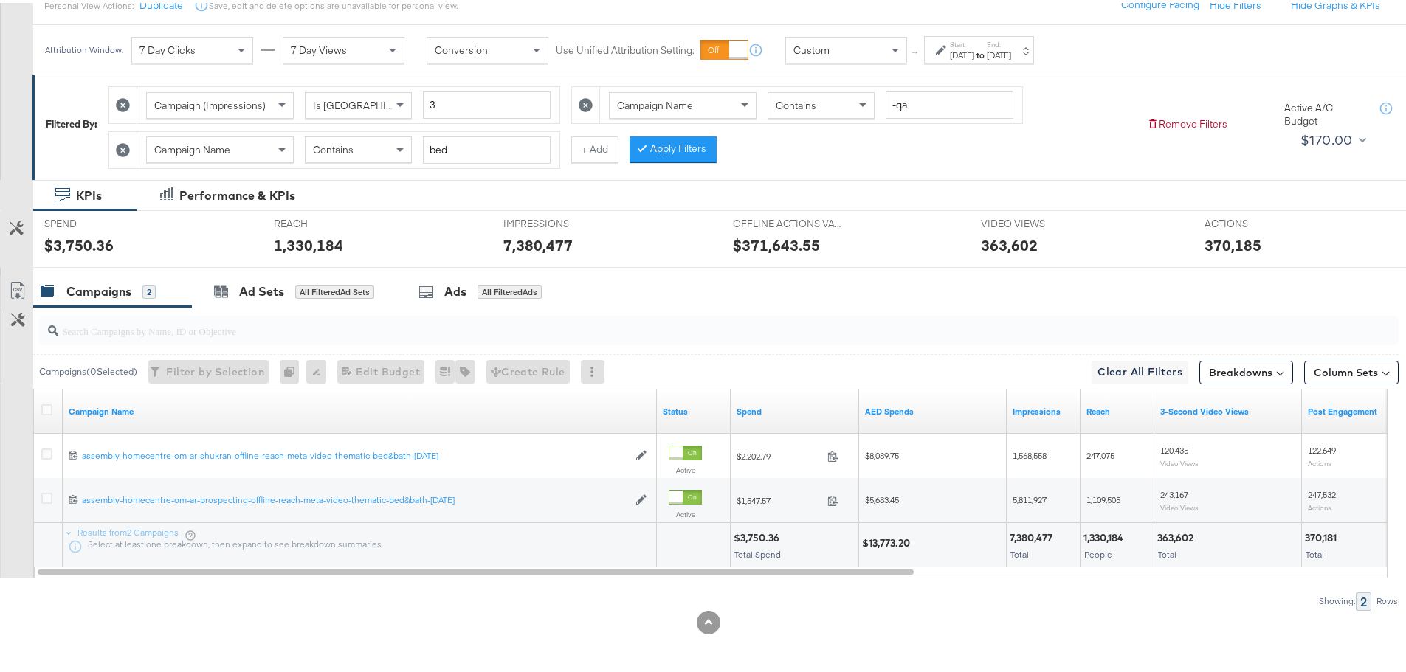
click at [584, 97] on icon at bounding box center [586, 102] width 14 height 14
type input "bed"
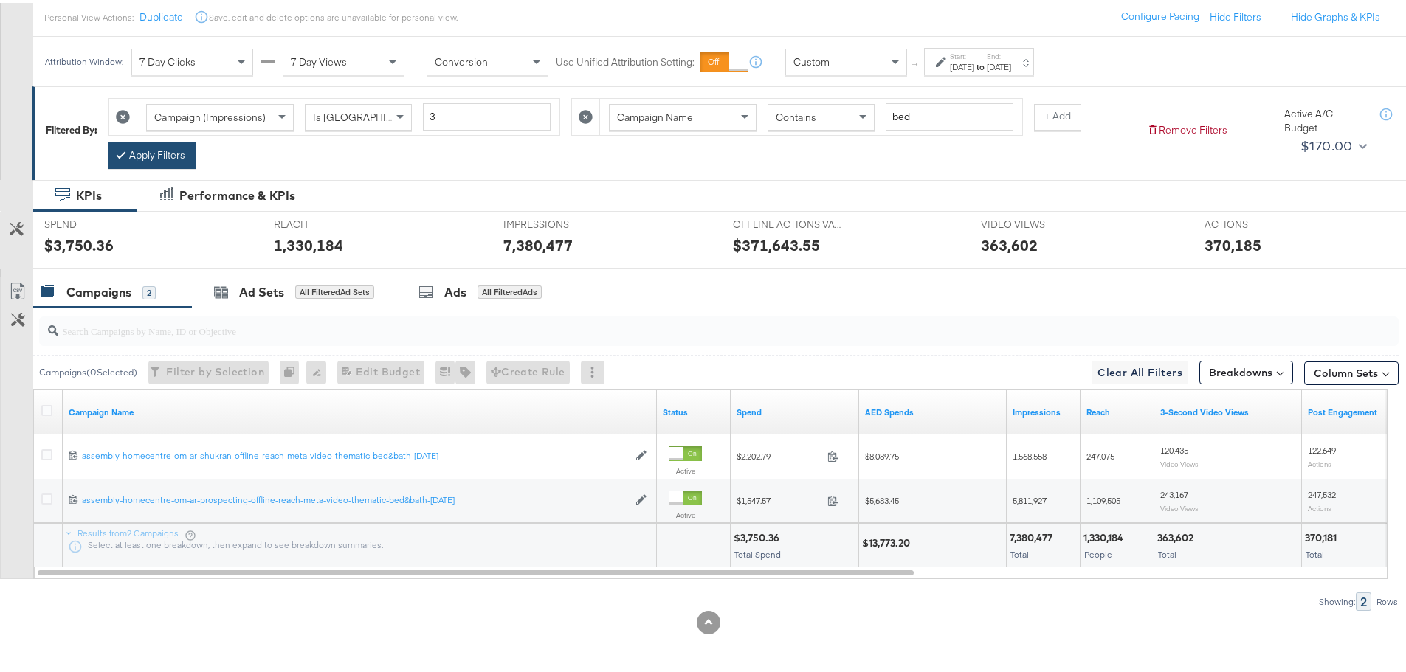
click at [179, 156] on button "Apply Filters" at bounding box center [152, 153] width 87 height 27
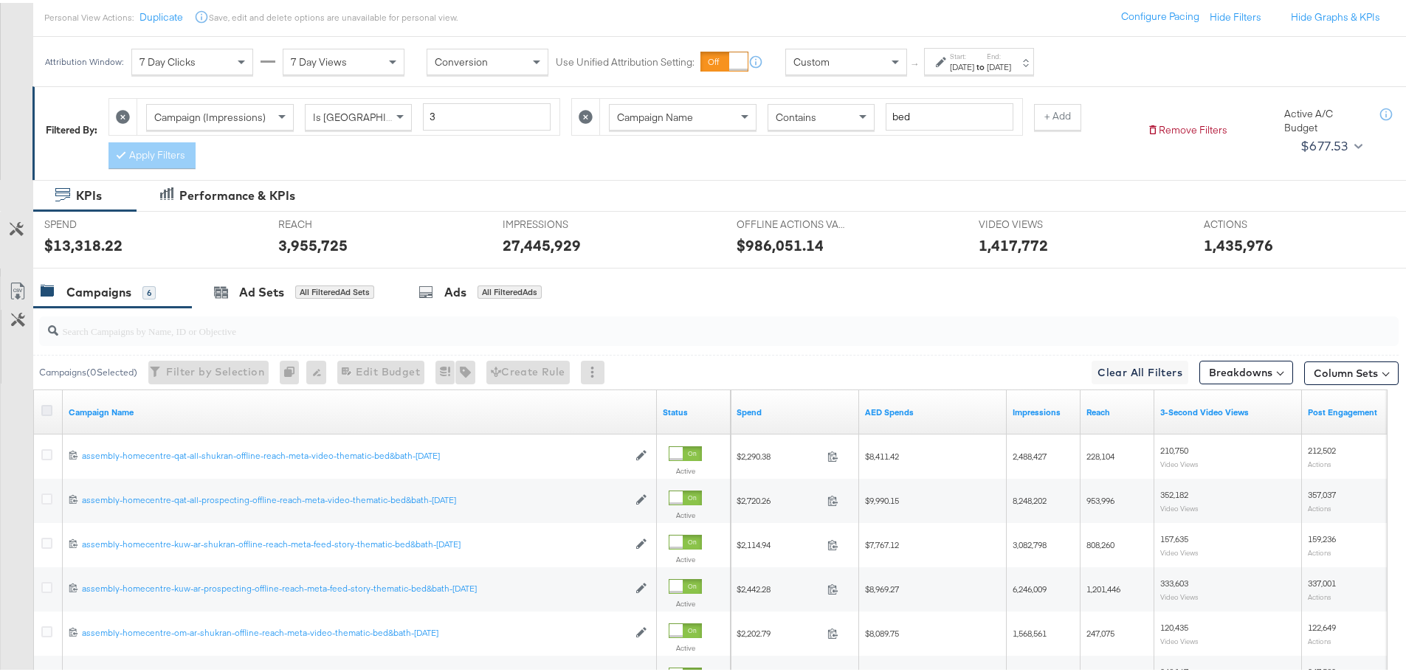
click at [48, 406] on icon at bounding box center [46, 407] width 11 height 11
click at [0, 0] on input "checkbox" at bounding box center [0, 0] width 0 height 0
click at [323, 277] on div "Ad Sets for 6 Campaigns" at bounding box center [291, 290] width 199 height 32
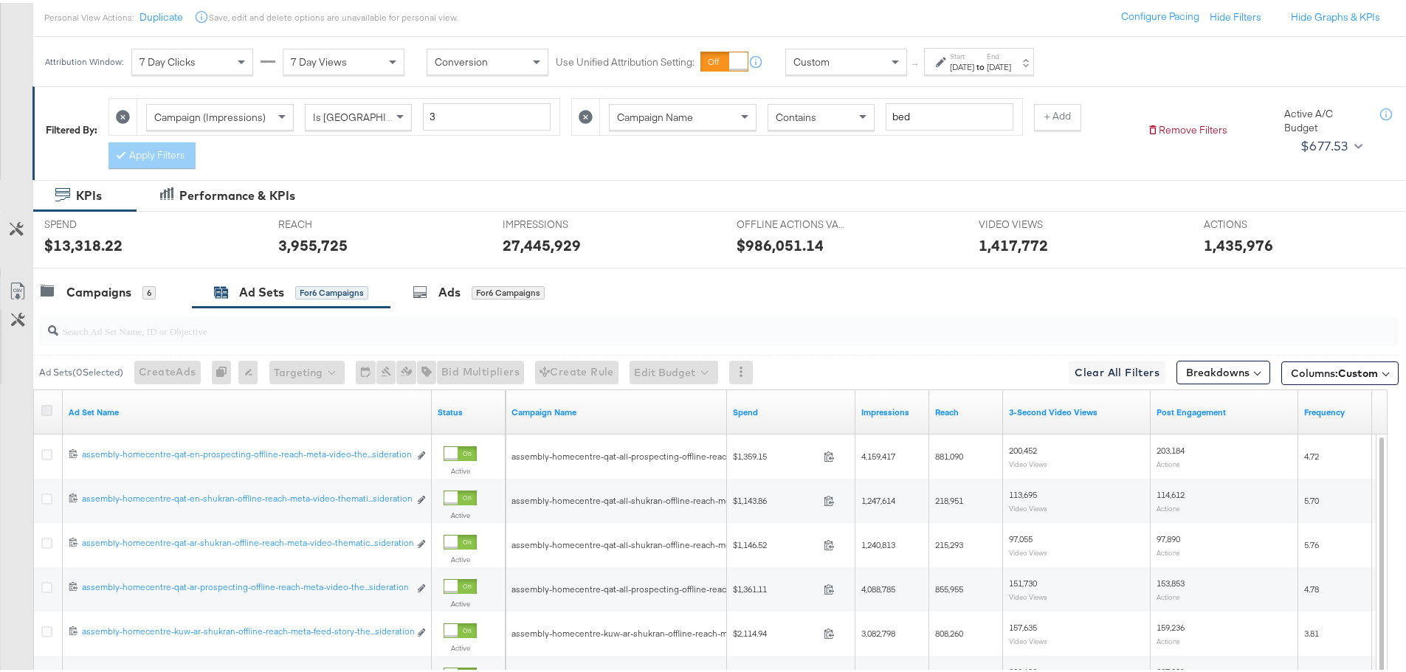
click at [41, 408] on icon at bounding box center [46, 407] width 11 height 11
click at [0, 0] on input "checkbox" at bounding box center [0, 0] width 0 height 0
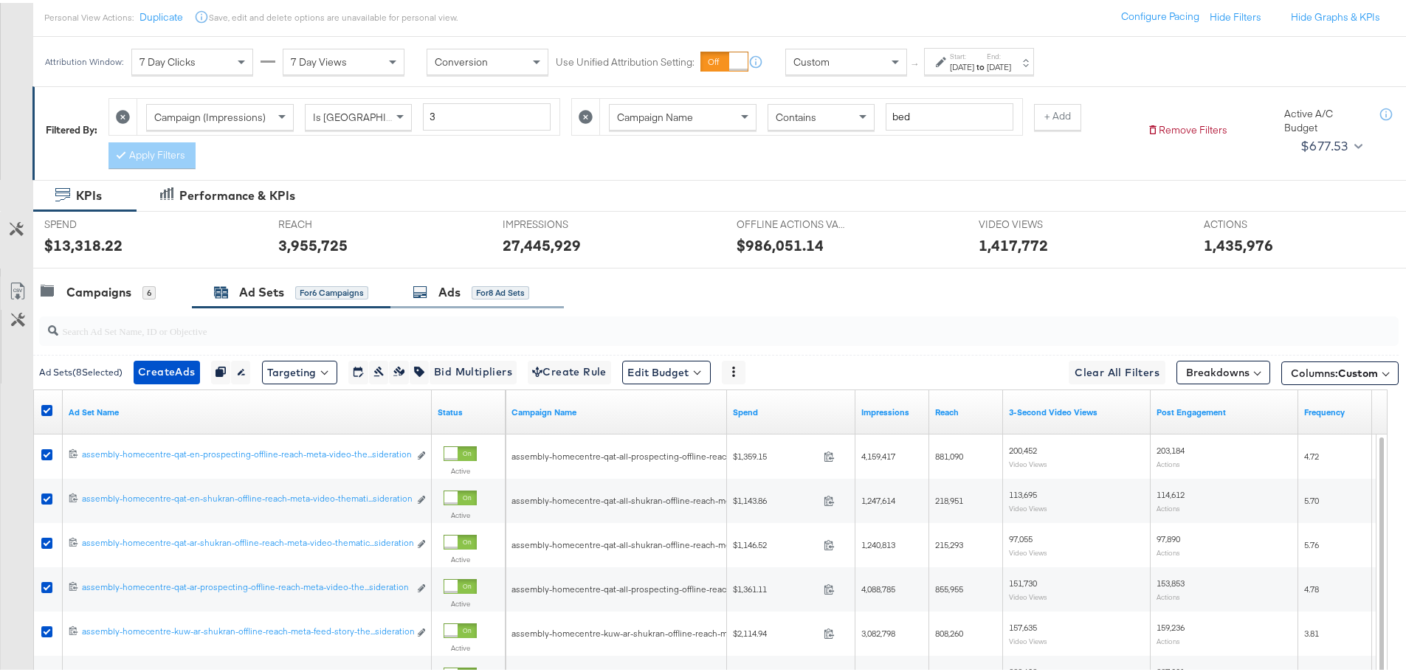
click at [459, 285] on div "Ads" at bounding box center [449, 289] width 22 height 17
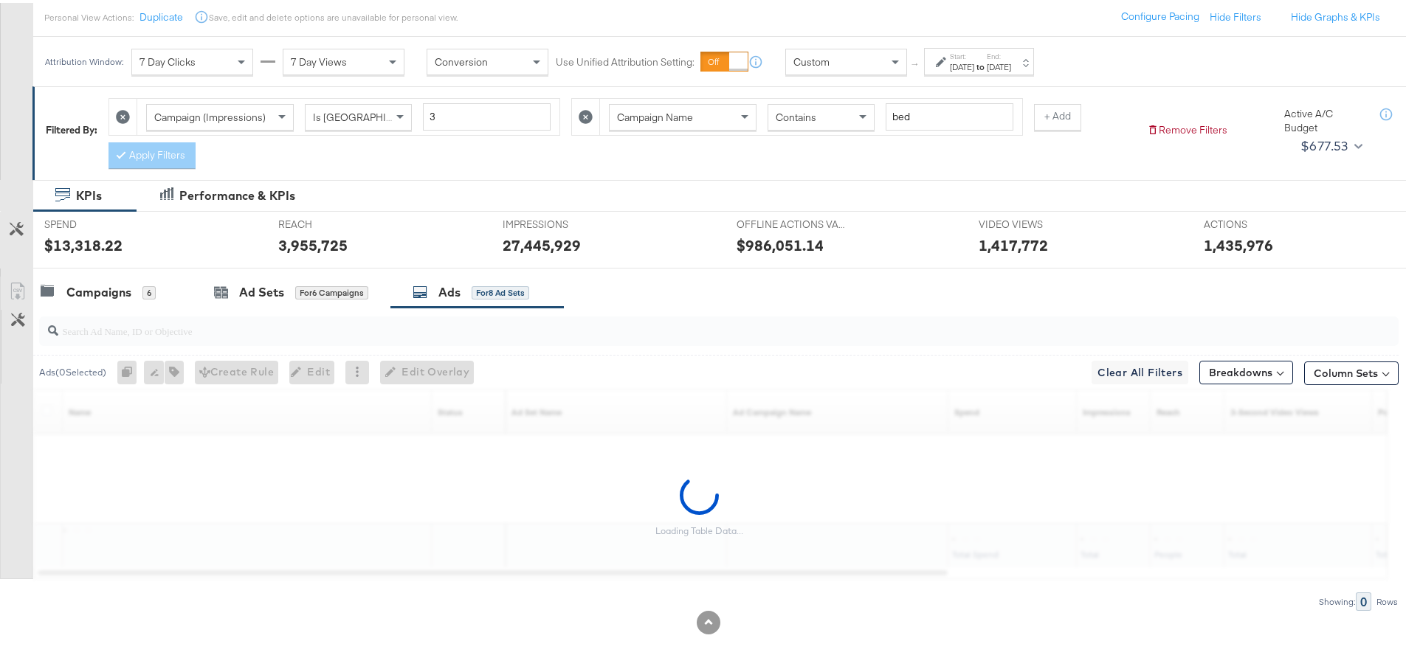
scroll to position [171, 0]
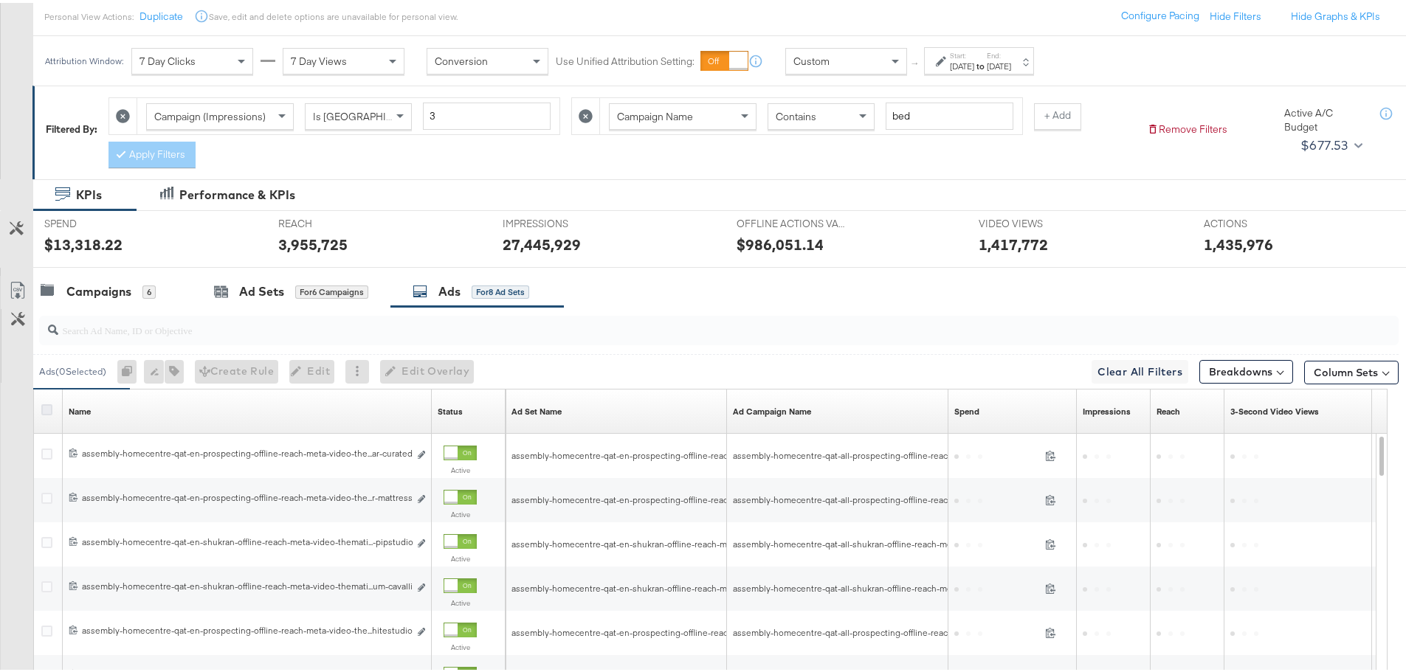
click at [47, 405] on icon at bounding box center [46, 407] width 11 height 11
click at [0, 0] on input "checkbox" at bounding box center [0, 0] width 0 height 0
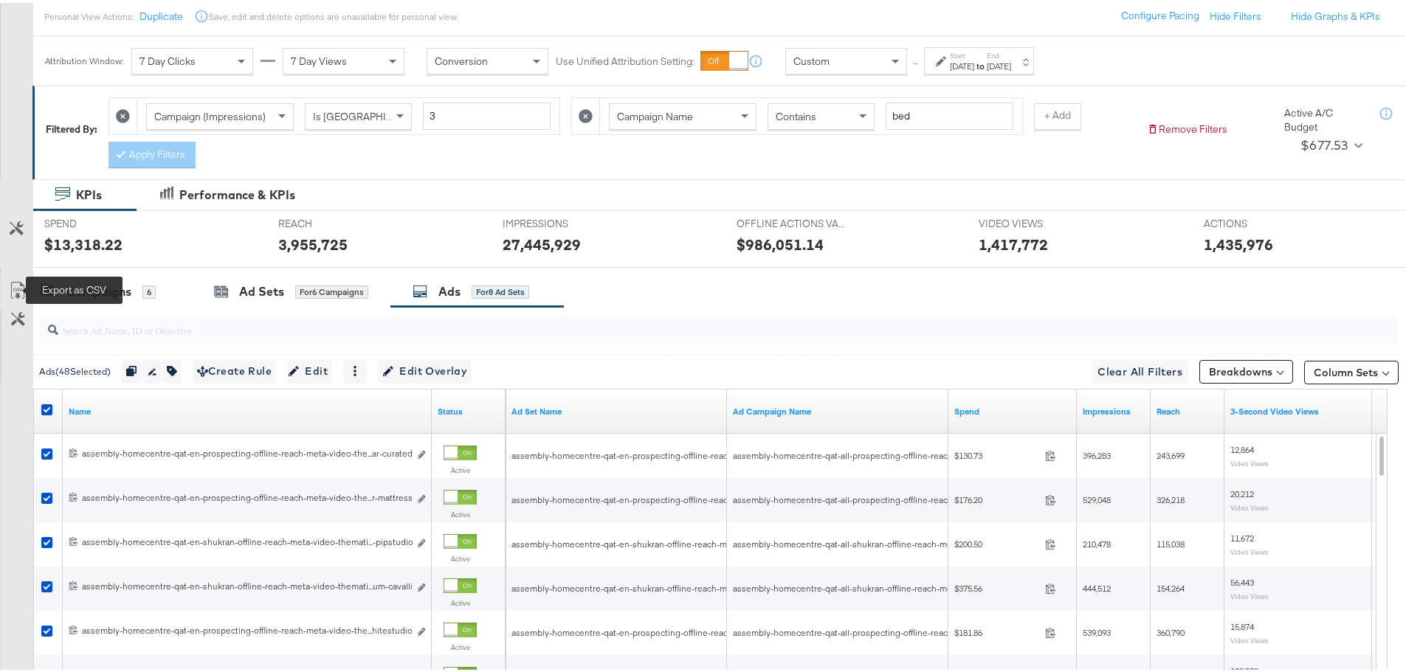
click at [24, 284] on icon at bounding box center [18, 288] width 18 height 18
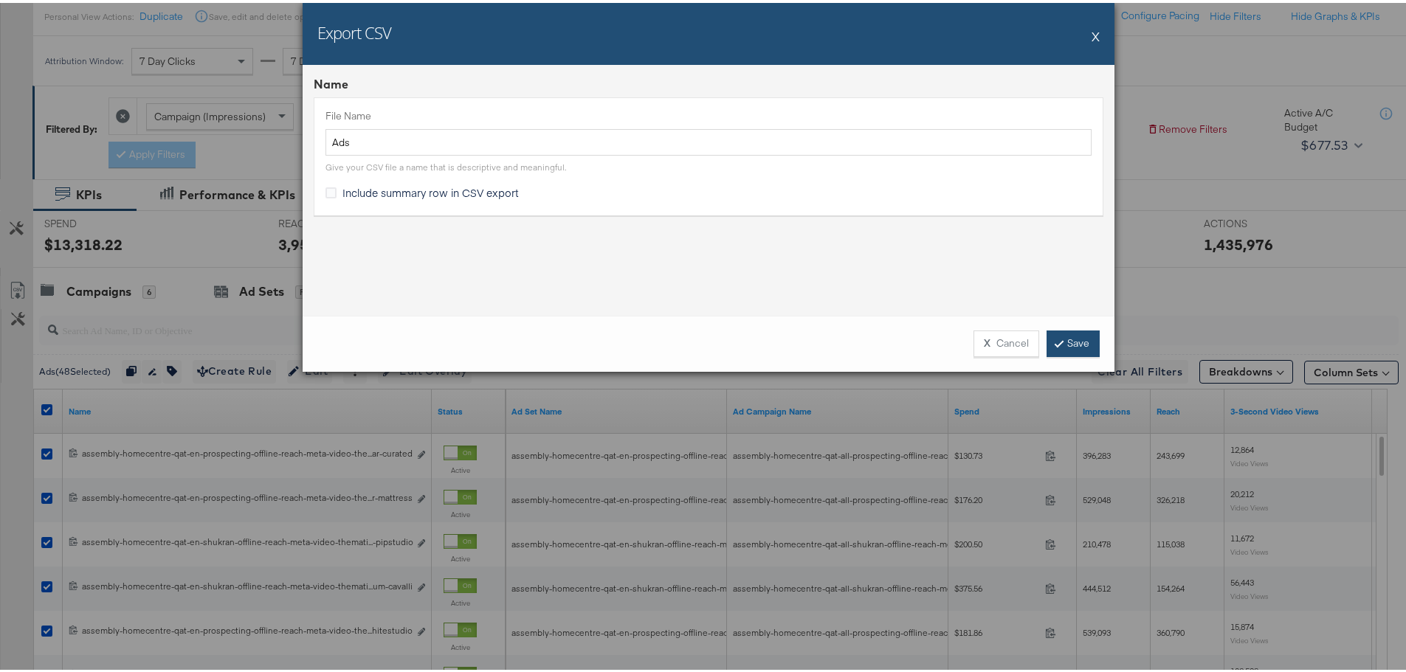
click at [1054, 331] on link "Save" at bounding box center [1073, 341] width 53 height 27
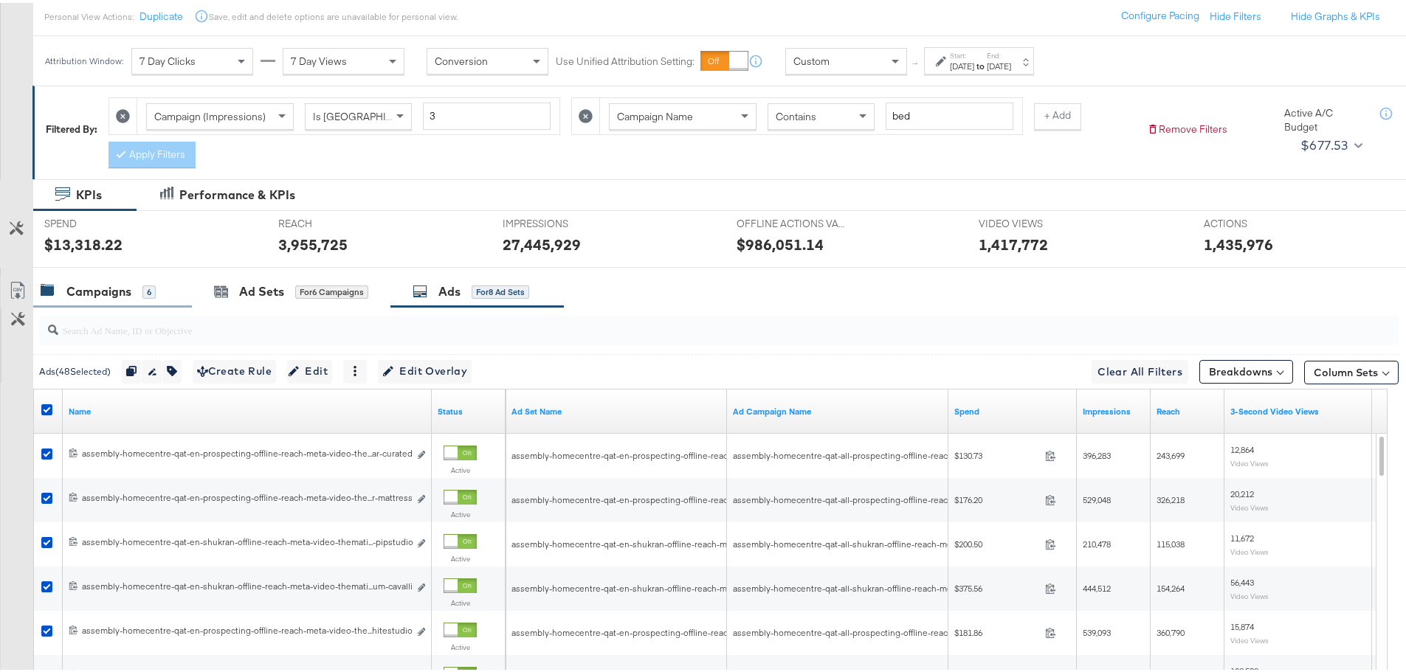
click at [123, 285] on div "Campaigns" at bounding box center [98, 288] width 65 height 17
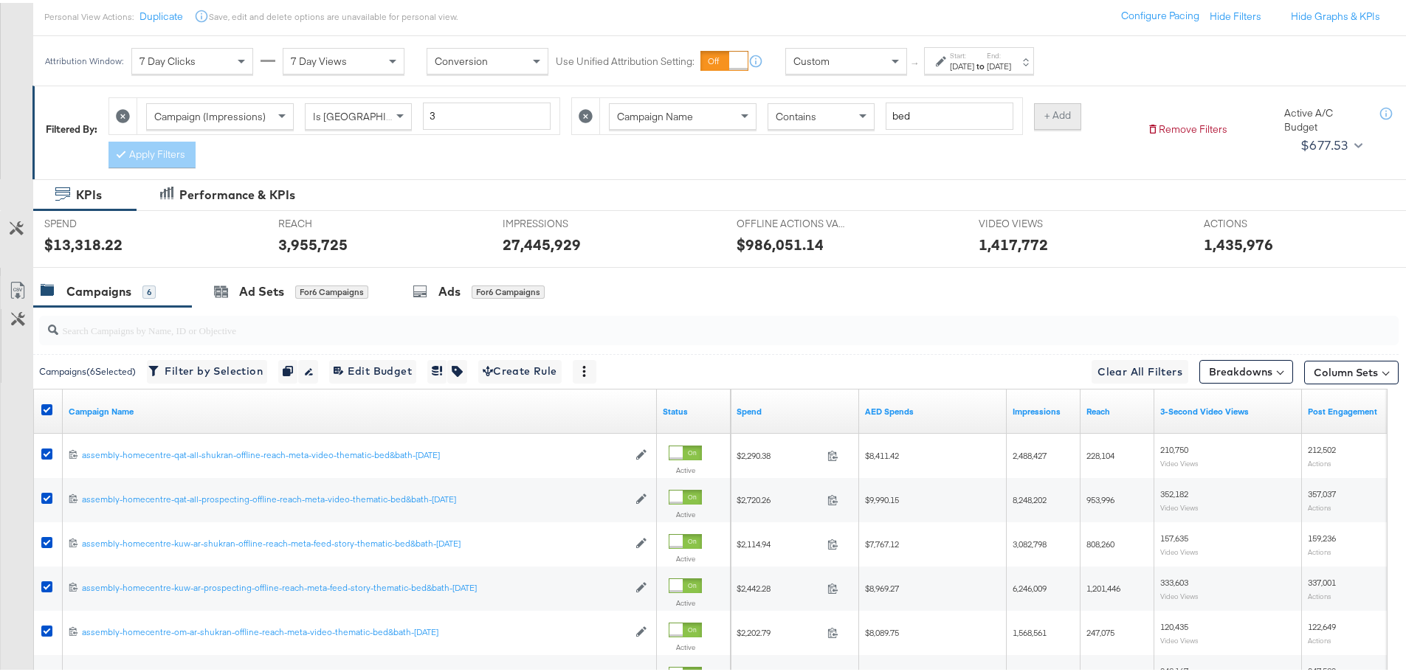
click at [1063, 117] on button "+ Add" at bounding box center [1057, 113] width 47 height 27
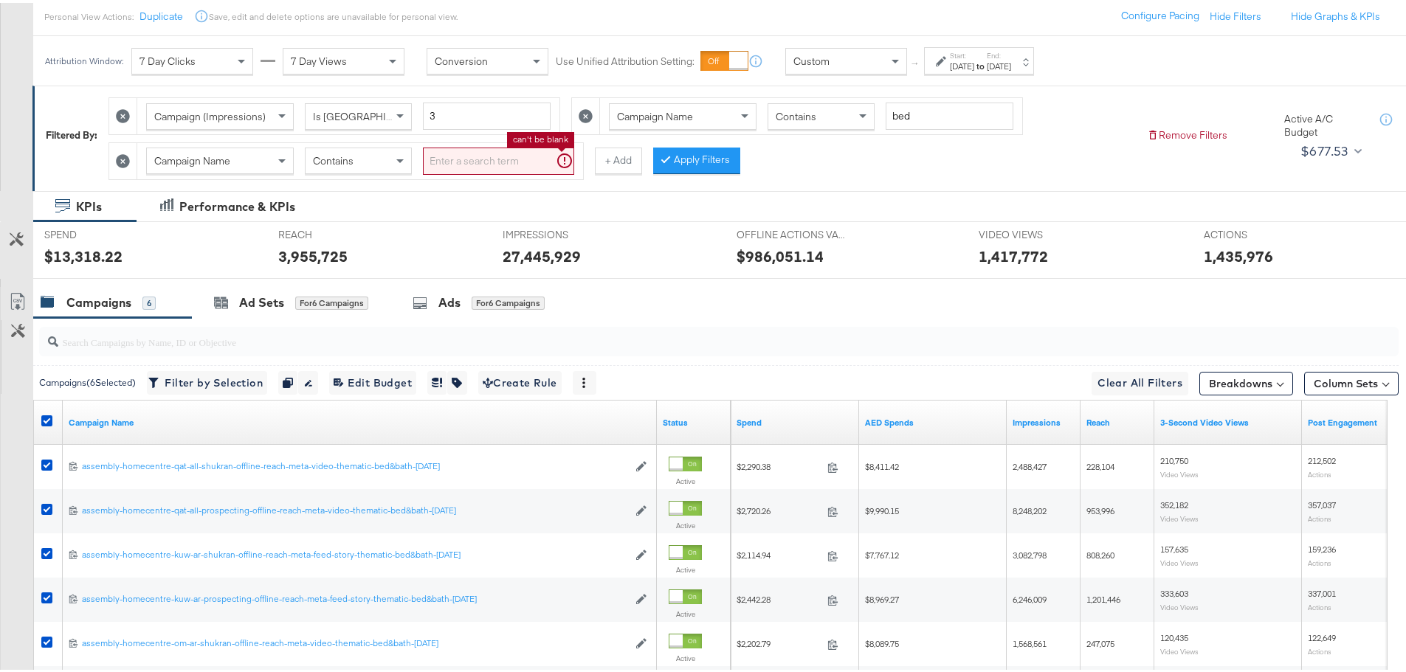
click at [452, 159] on input "search" at bounding box center [498, 158] width 151 height 27
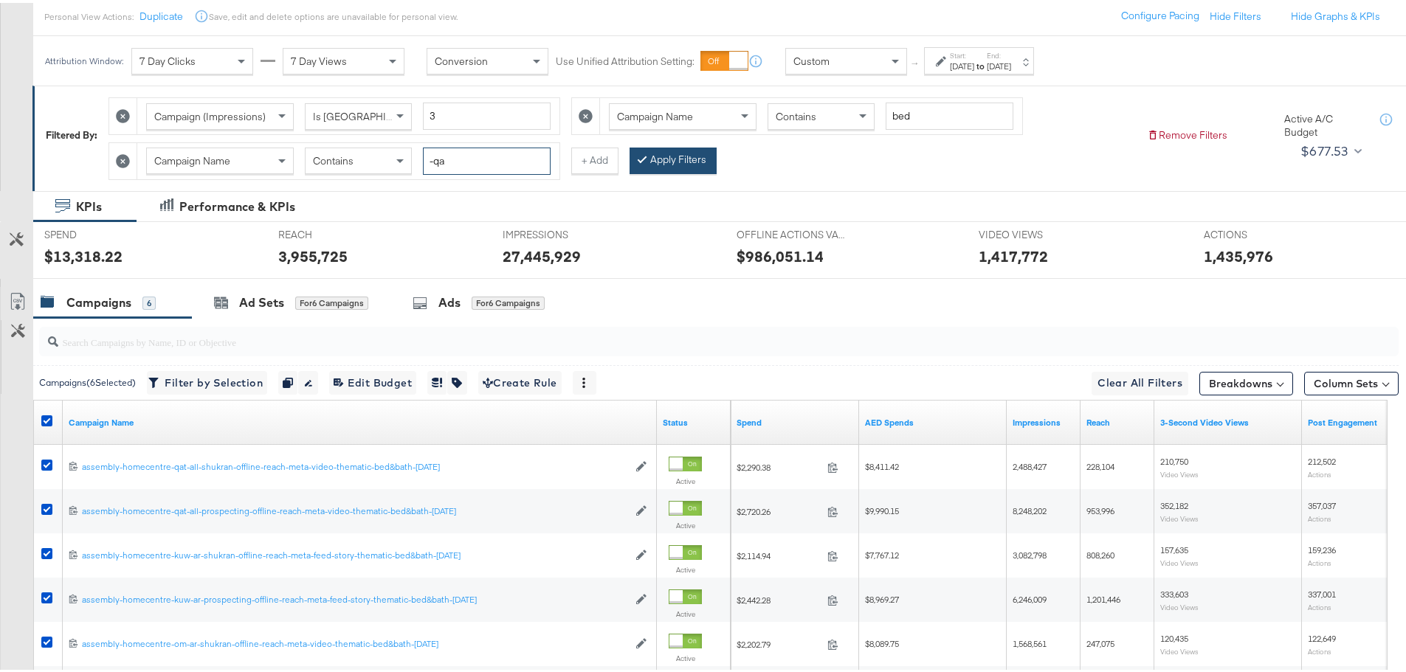
type input "-qa"
click at [643, 154] on icon at bounding box center [642, 155] width 4 height 9
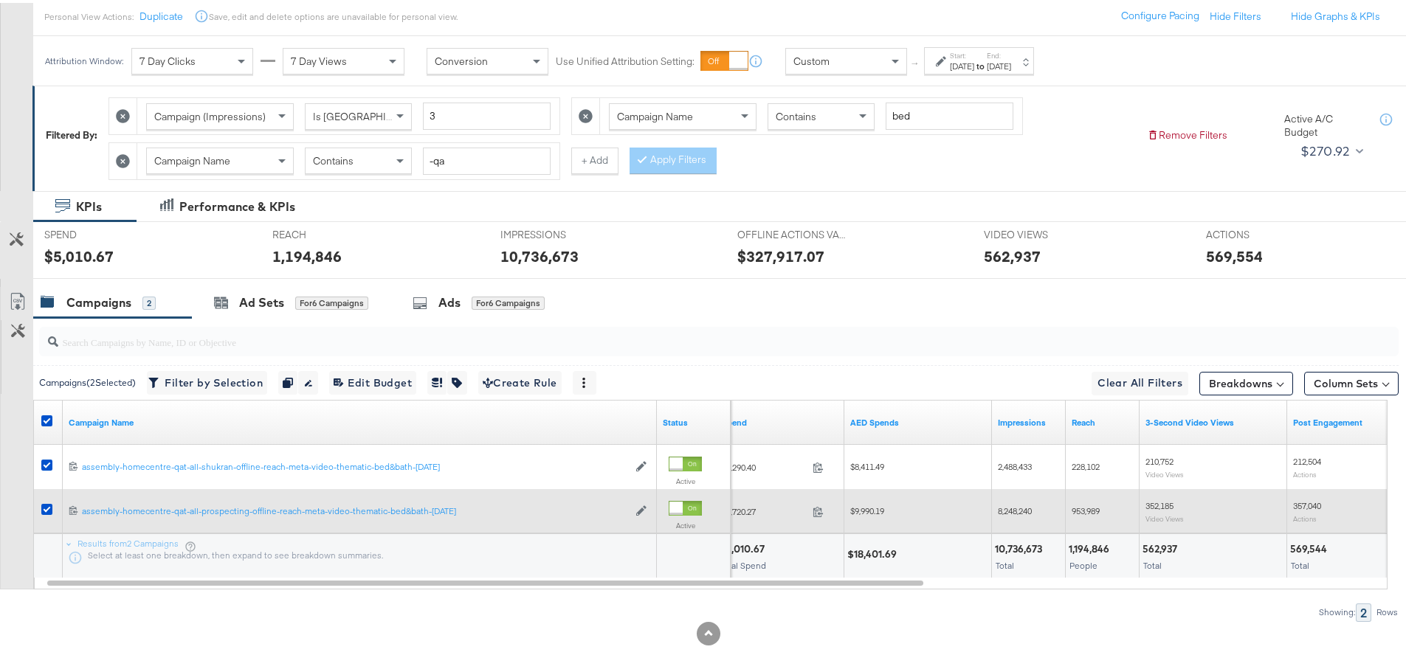
click at [866, 505] on span "$9,990.19" at bounding box center [867, 508] width 34 height 11
click at [878, 513] on span "$9,990.19" at bounding box center [867, 508] width 34 height 11
click at [1008, 509] on span "8,248,240" at bounding box center [1015, 508] width 34 height 11
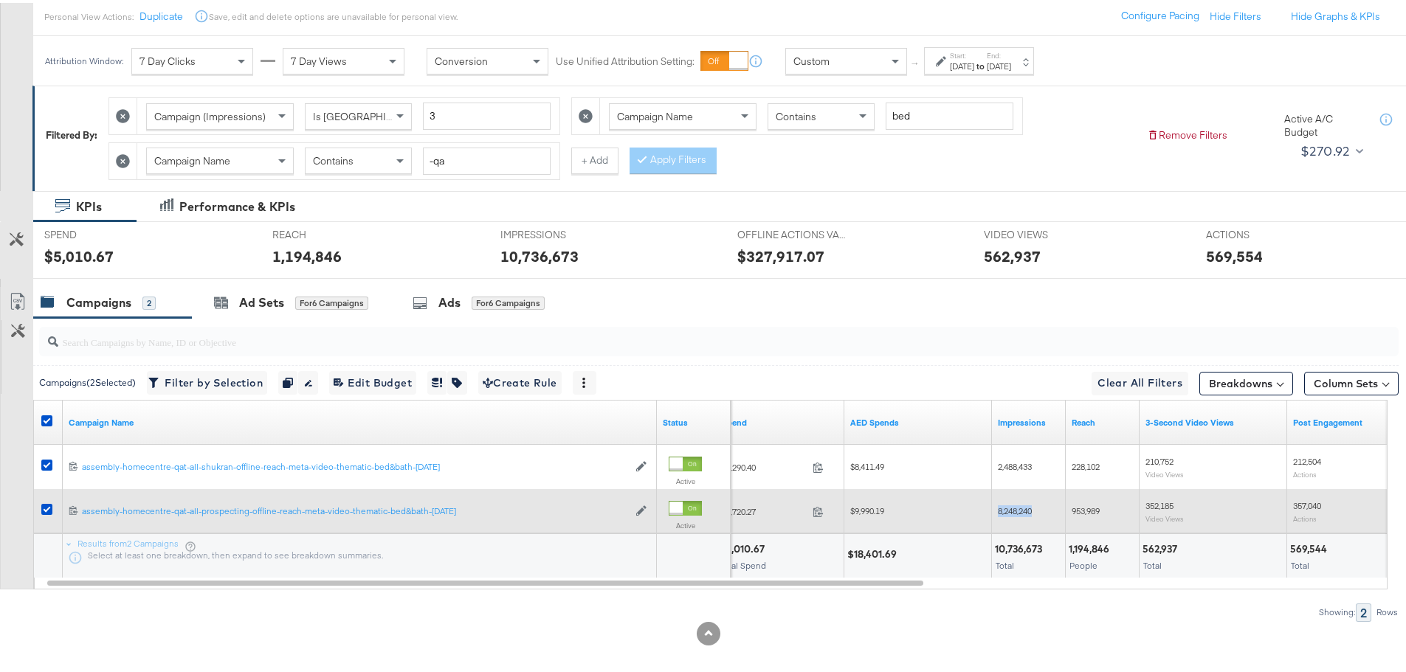
click at [1008, 509] on span "8,248,240" at bounding box center [1015, 508] width 34 height 11
click at [880, 512] on span "$9,990.19" at bounding box center [867, 508] width 34 height 11
click at [1028, 503] on span "8,248,240" at bounding box center [1015, 508] width 34 height 11
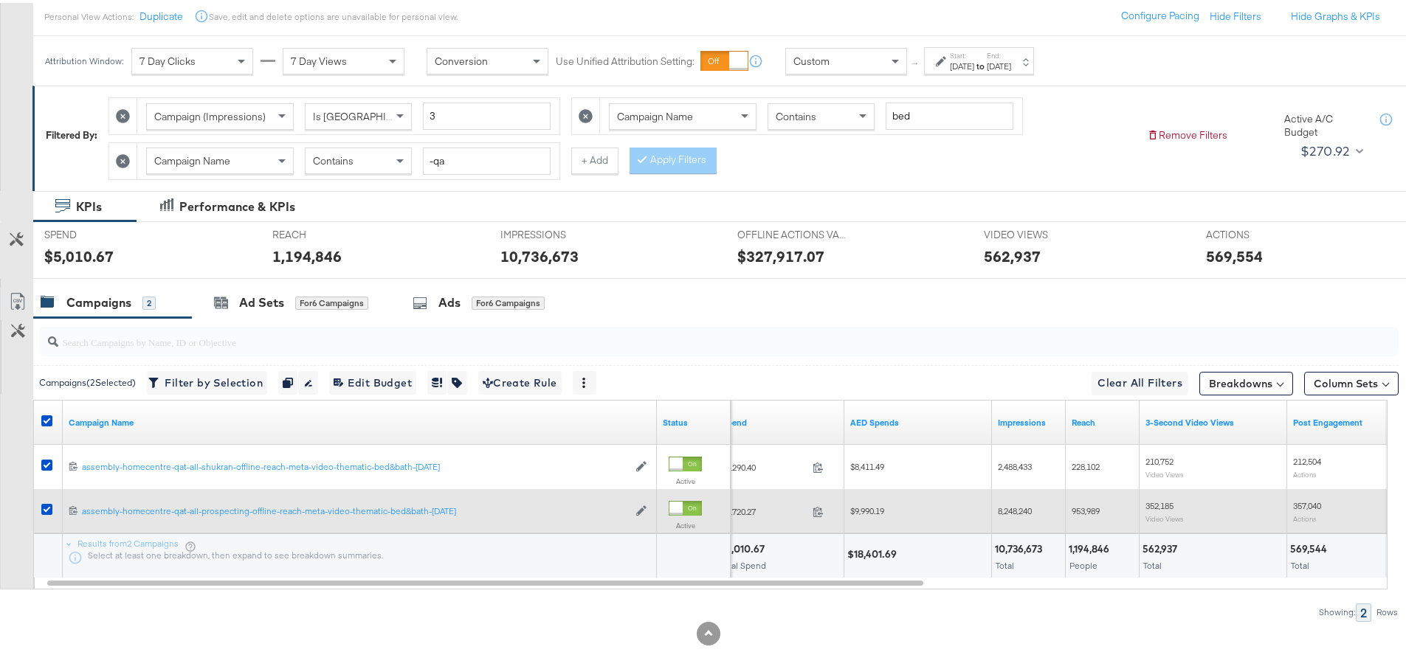
click at [1098, 512] on span "953,989" at bounding box center [1086, 508] width 28 height 11
click at [1157, 506] on span "352,185" at bounding box center [1160, 503] width 28 height 11
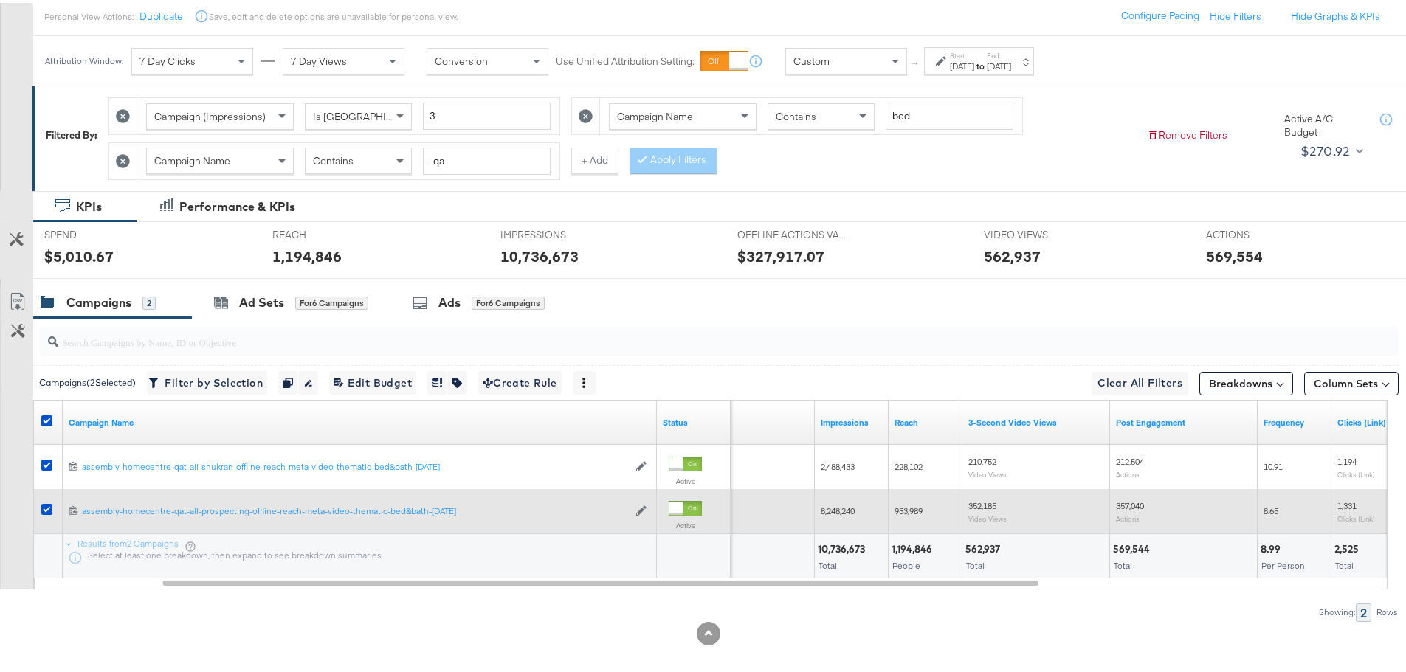
click at [1139, 503] on span "357,040" at bounding box center [1130, 503] width 28 height 11
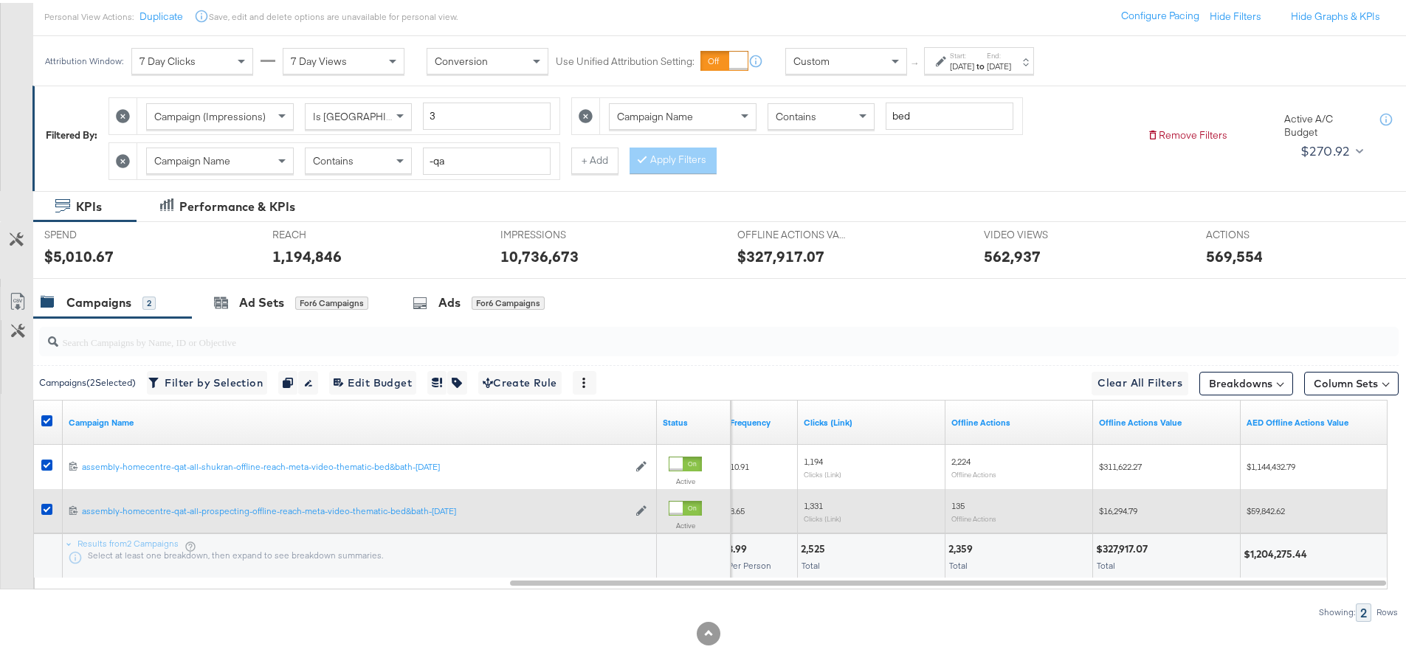
click at [1260, 508] on span "$59,842.62" at bounding box center [1266, 508] width 38 height 11
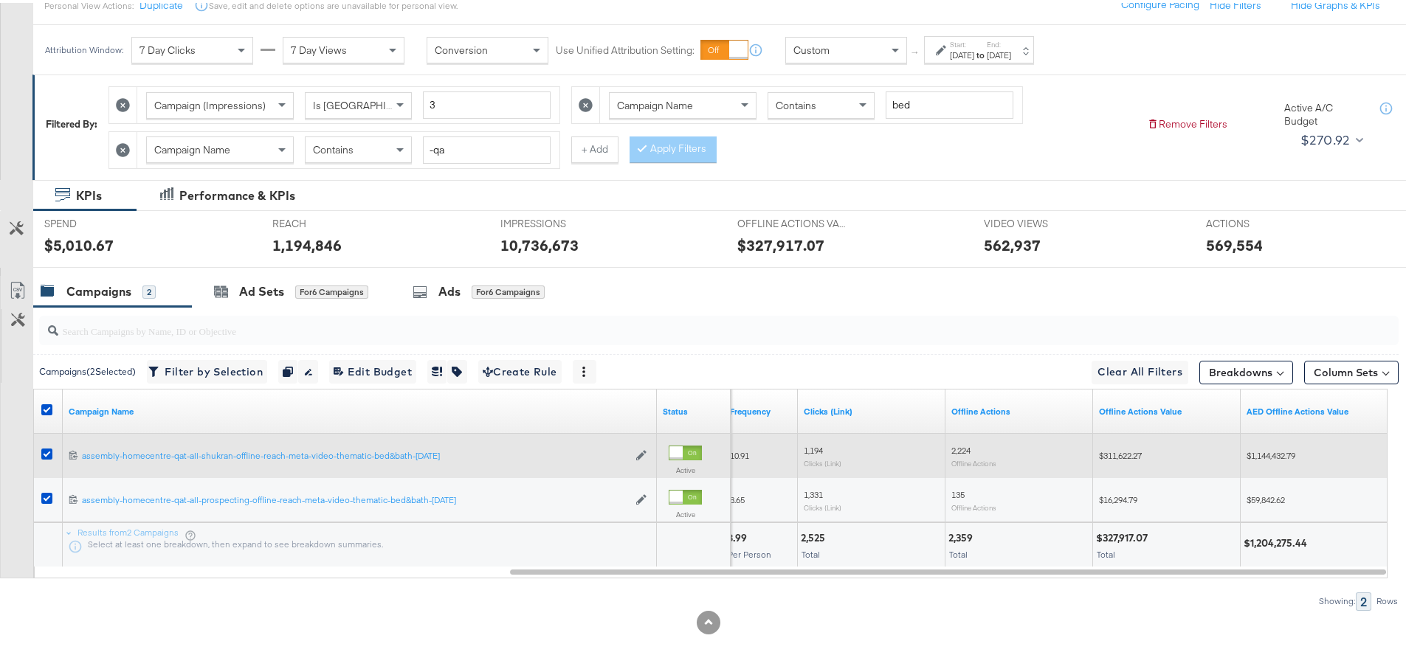
click at [1268, 458] on span "$1,144,432.79" at bounding box center [1271, 452] width 49 height 11
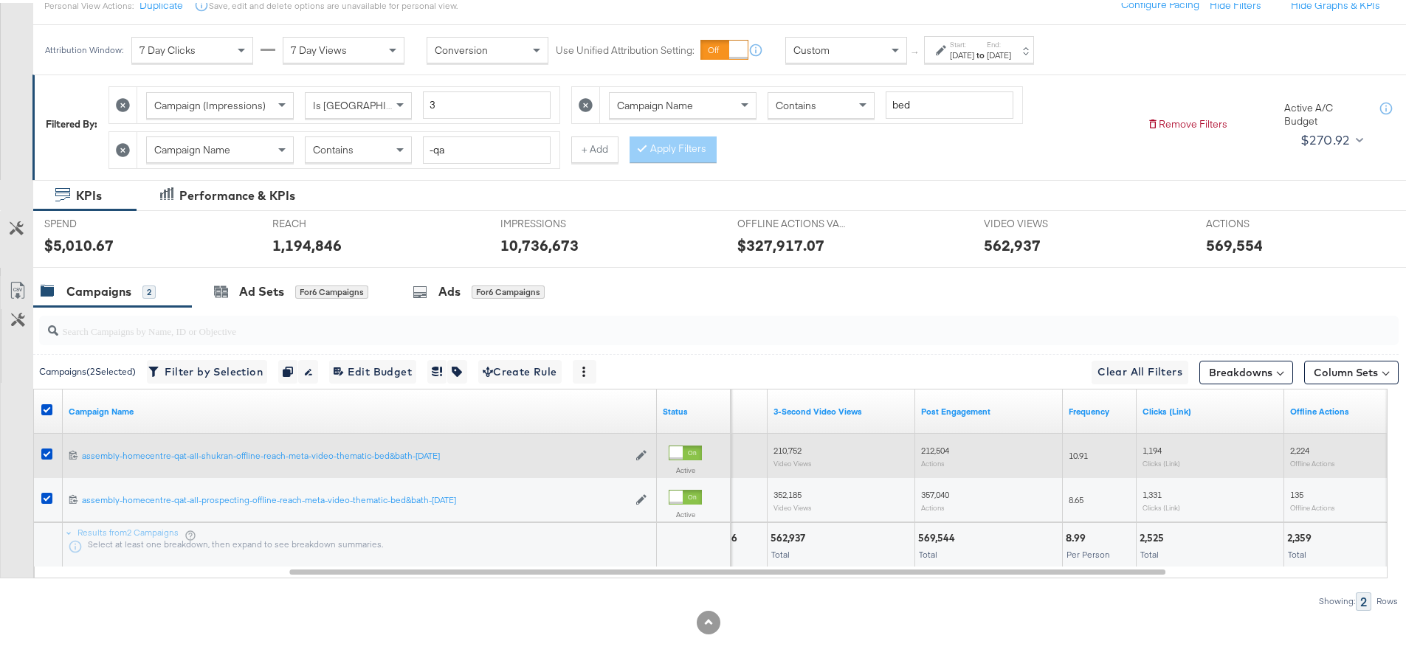
click at [927, 443] on span "212,504" at bounding box center [935, 447] width 28 height 11
click at [794, 444] on span "210,752" at bounding box center [788, 447] width 28 height 11
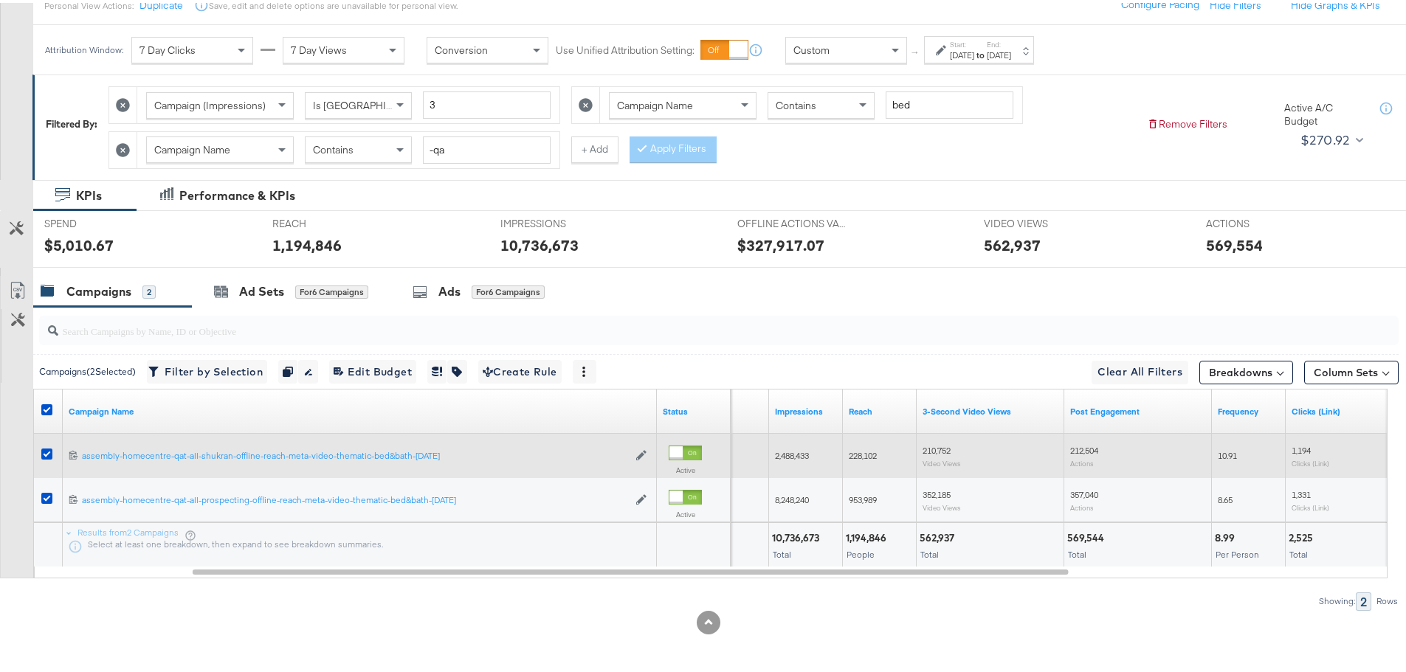
click at [855, 450] on span "228,102" at bounding box center [863, 452] width 28 height 11
click at [793, 455] on span "2,488,433" at bounding box center [792, 452] width 34 height 11
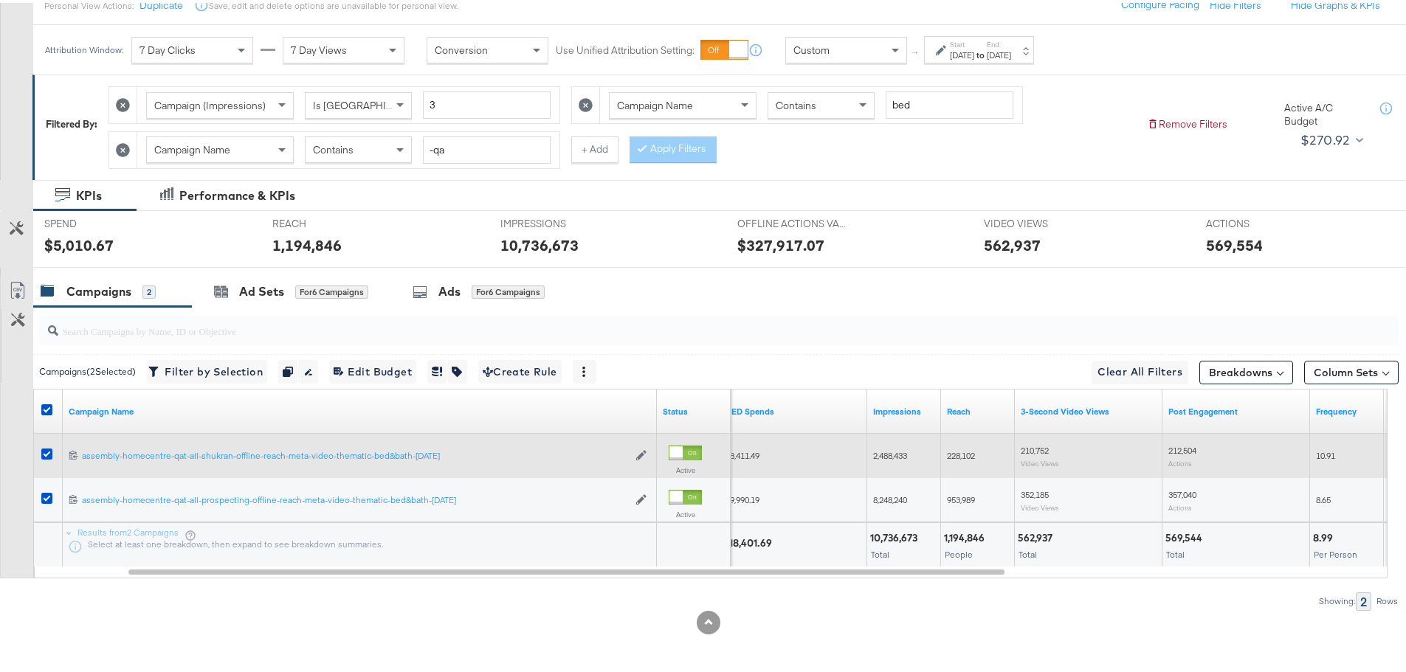
click at [746, 451] on span "$8,411.49" at bounding box center [743, 452] width 34 height 11
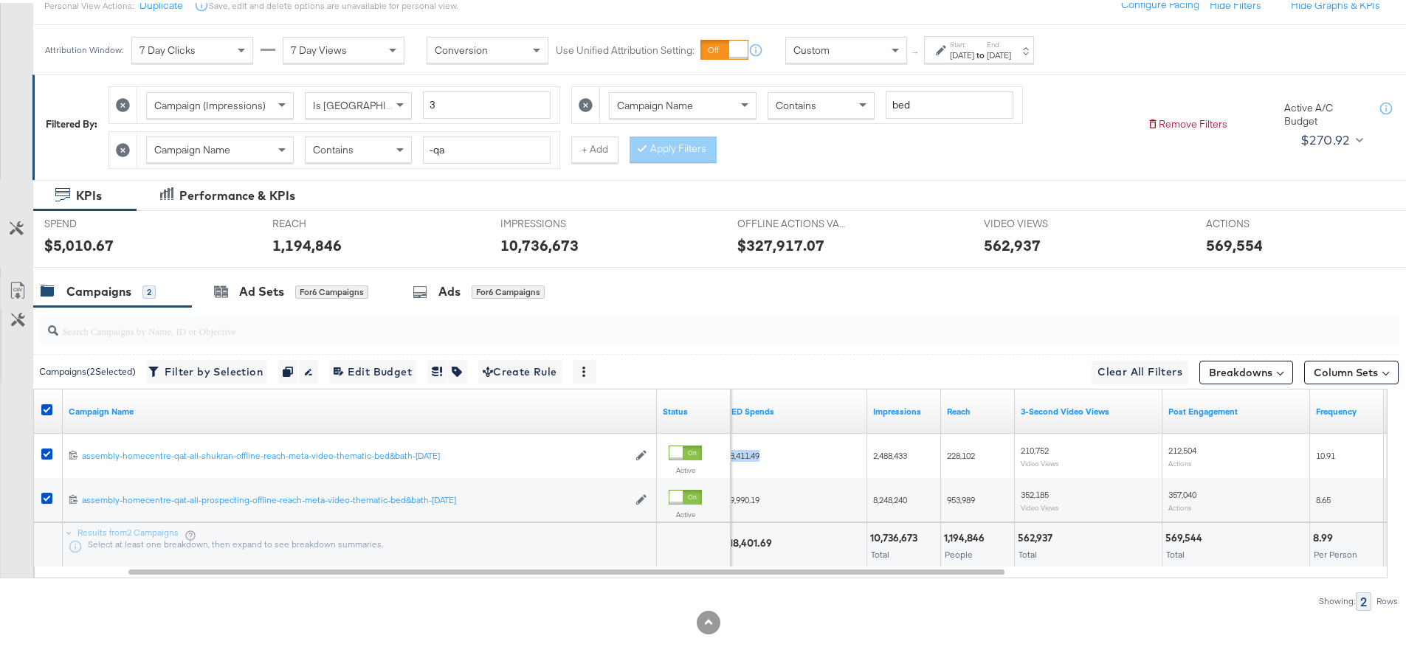
scroll to position [178, 0]
